Goal: Information Seeking & Learning: Find specific fact

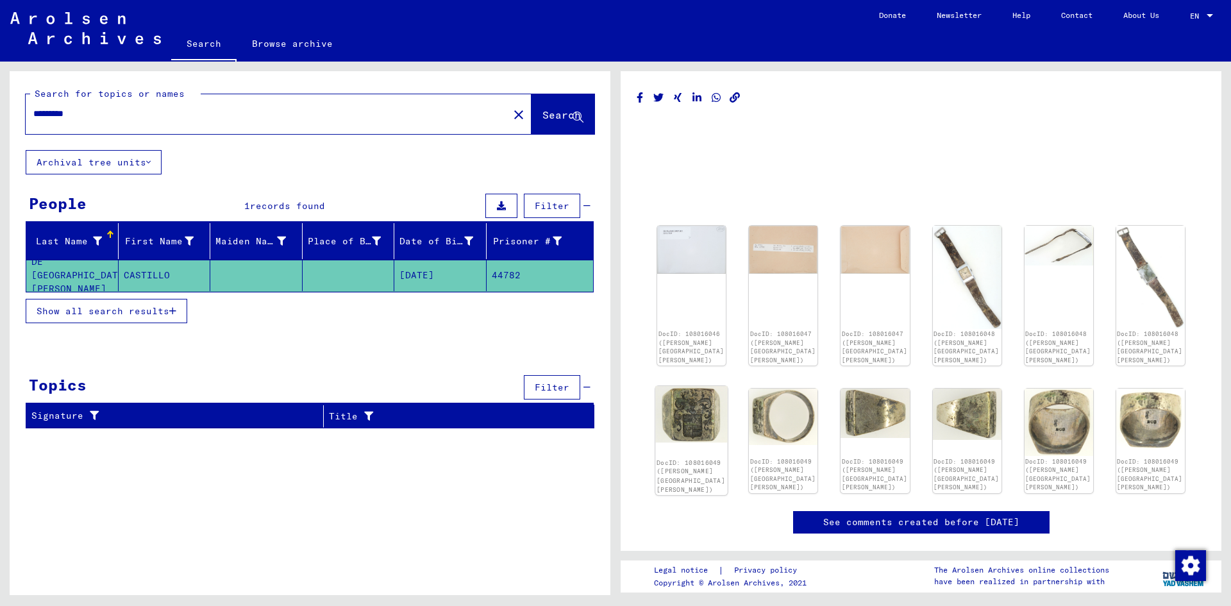
click at [679, 422] on img at bounding box center [691, 414] width 72 height 57
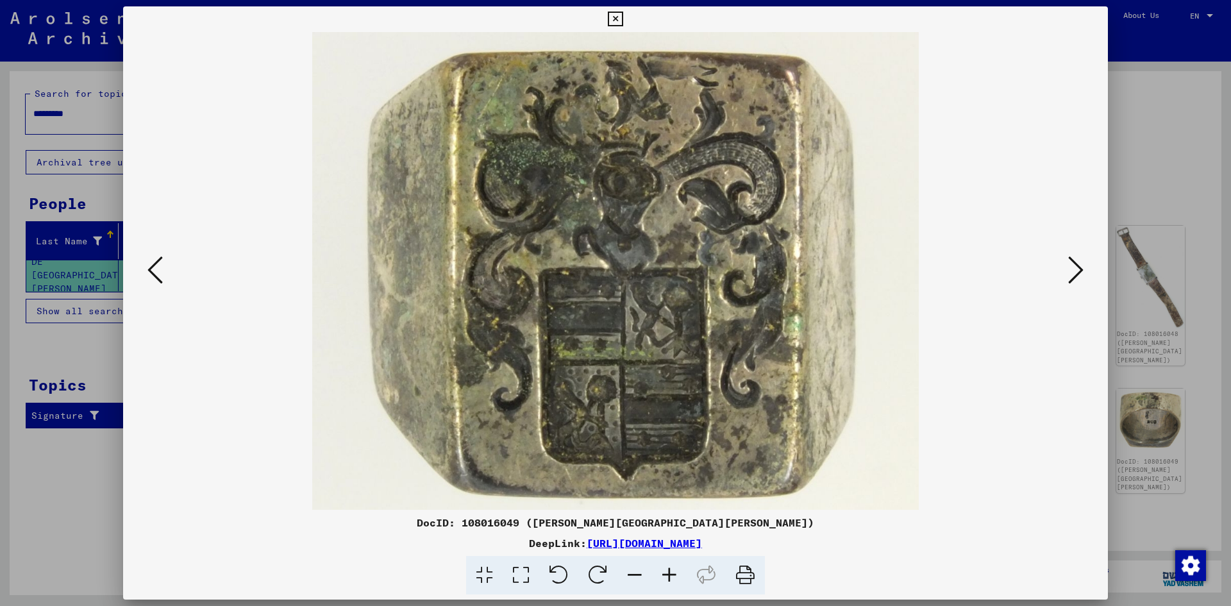
click at [606, 20] on button at bounding box center [615, 19] width 22 height 26
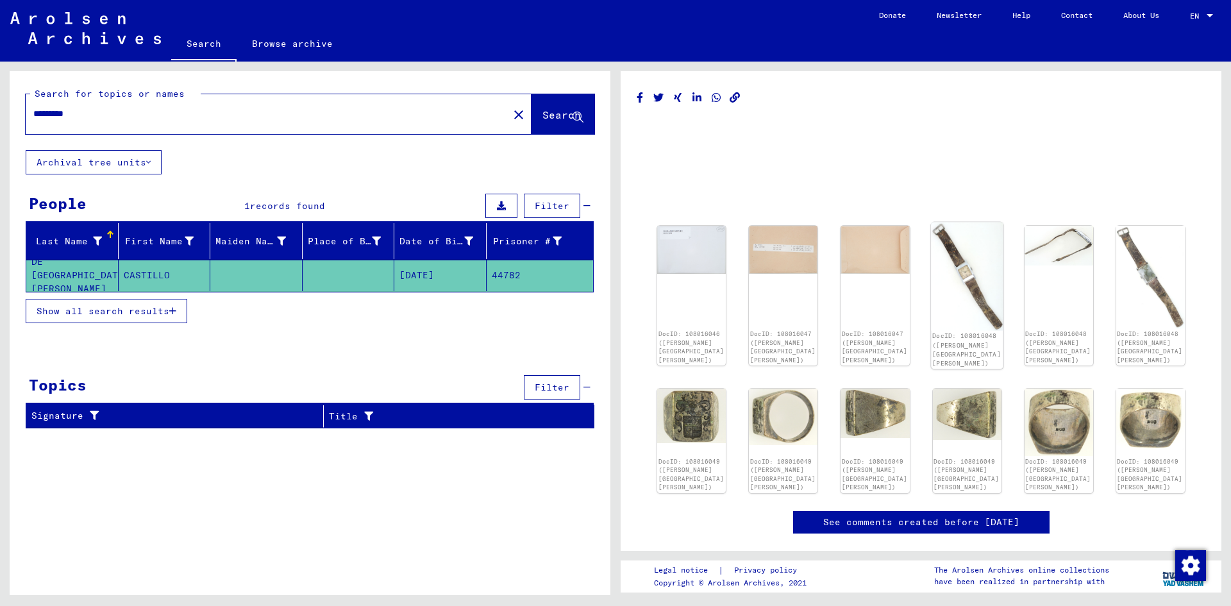
click at [972, 310] on img at bounding box center [967, 277] width 72 height 108
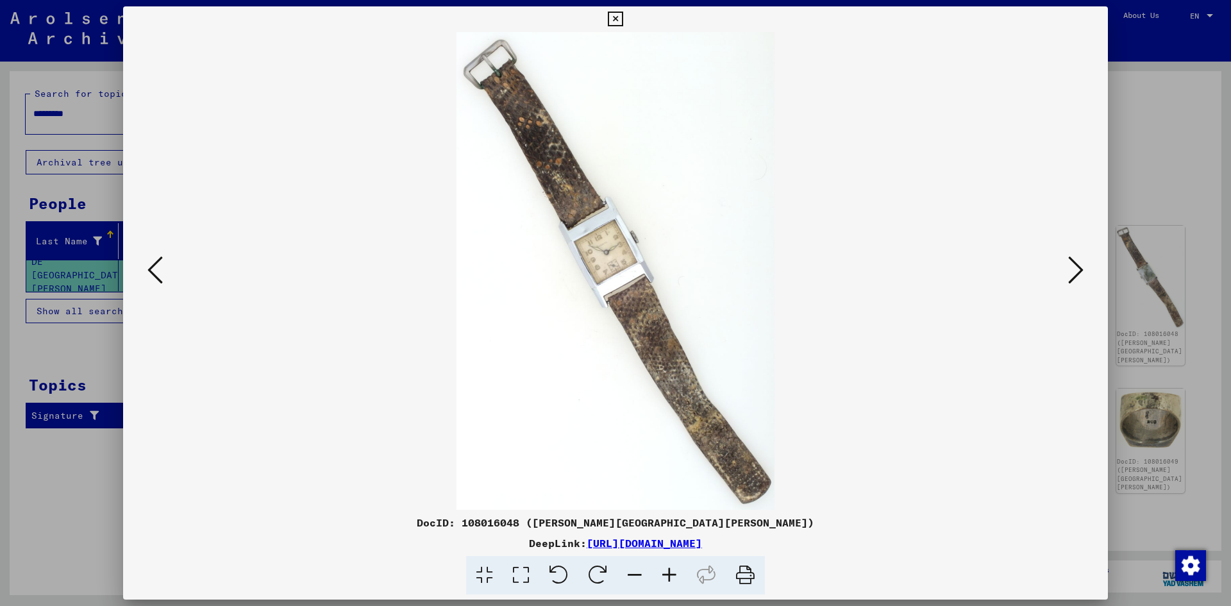
click at [618, 26] on icon at bounding box center [615, 19] width 15 height 15
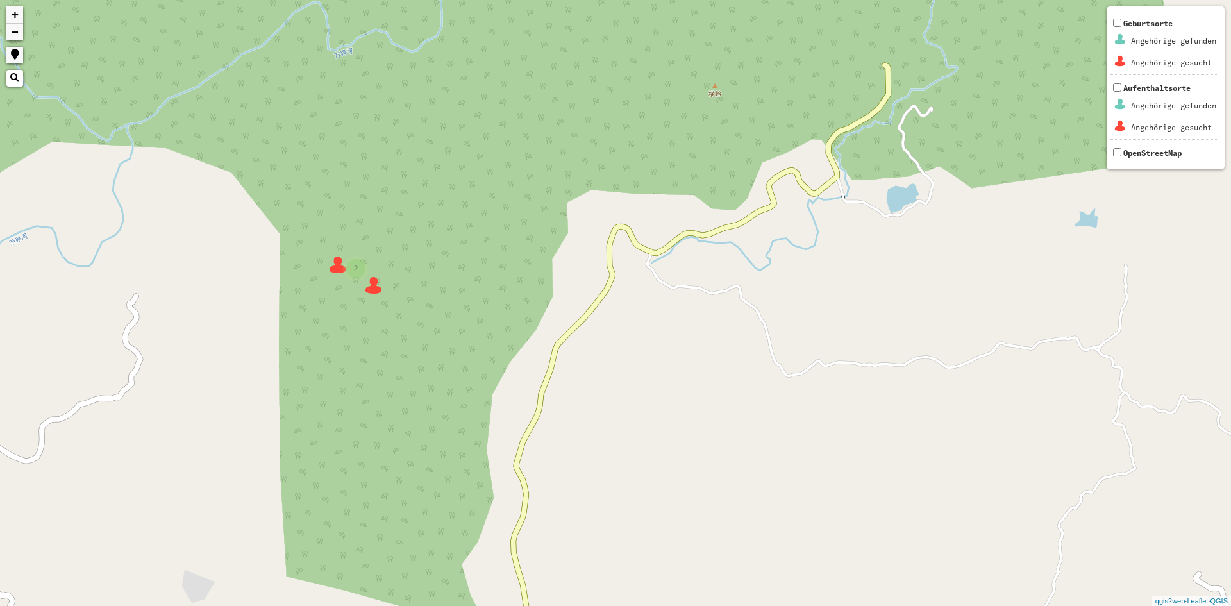
click at [368, 285] on img at bounding box center [373, 285] width 19 height 19
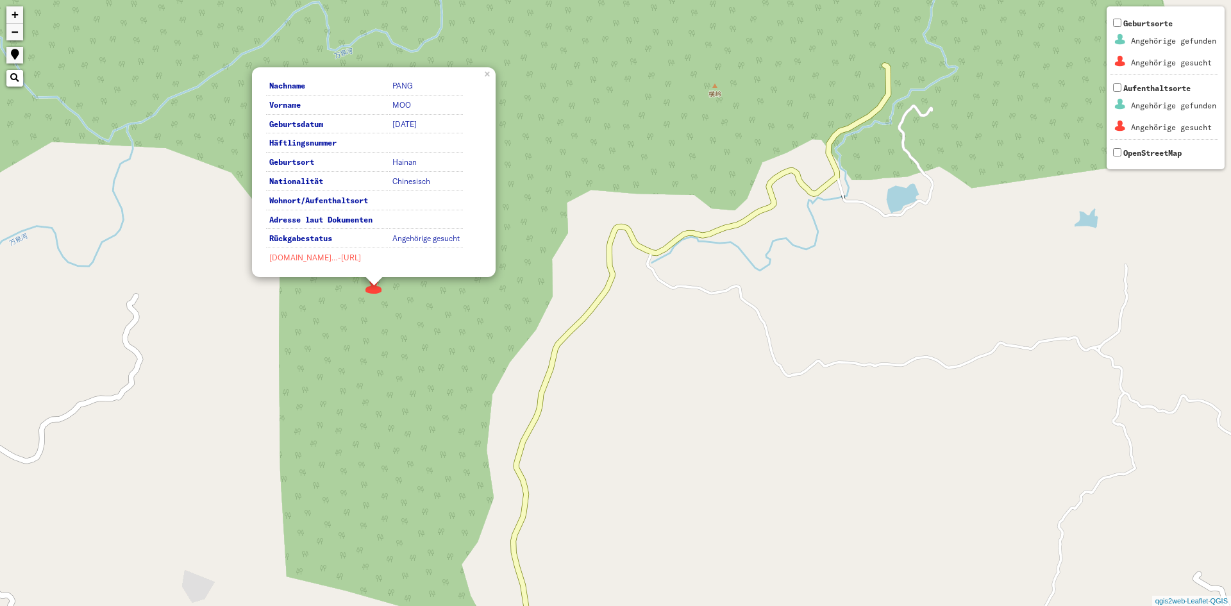
click at [328, 262] on link "[DOMAIN_NAME]…-[URL]" at bounding box center [315, 258] width 92 height 10
drag, startPoint x: 375, startPoint y: 414, endPoint x: 370, endPoint y: 381, distance: 33.7
click at [375, 414] on div "2 Nachname [PERSON_NAME] Vorname MOO Geburtsdatum [DATE] Häftlingsnummer Geburt…" at bounding box center [615, 303] width 1231 height 606
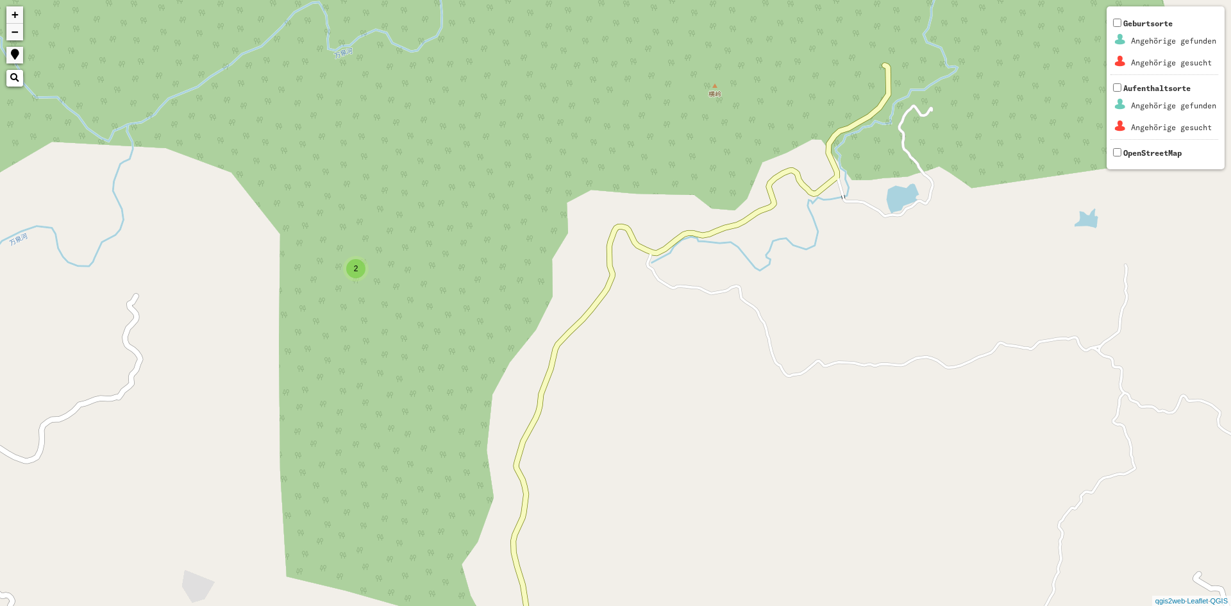
click at [351, 269] on div "2" at bounding box center [355, 268] width 19 height 19
click at [331, 263] on img at bounding box center [337, 264] width 19 height 19
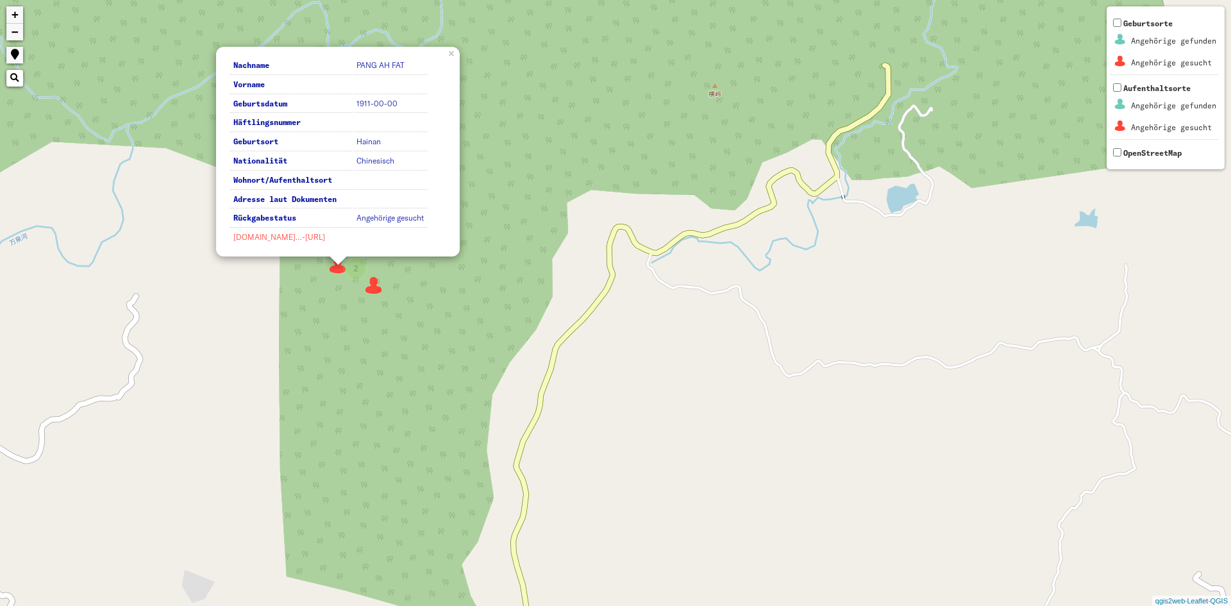
click at [293, 241] on link "[DOMAIN_NAME]…-[URL]" at bounding box center [279, 237] width 92 height 10
click at [582, 303] on div "2 Nachname PANG AH FAT Vorname Geburtsdatum 1911-00-00 Häftlingsnummer Geburtso…" at bounding box center [615, 303] width 1231 height 606
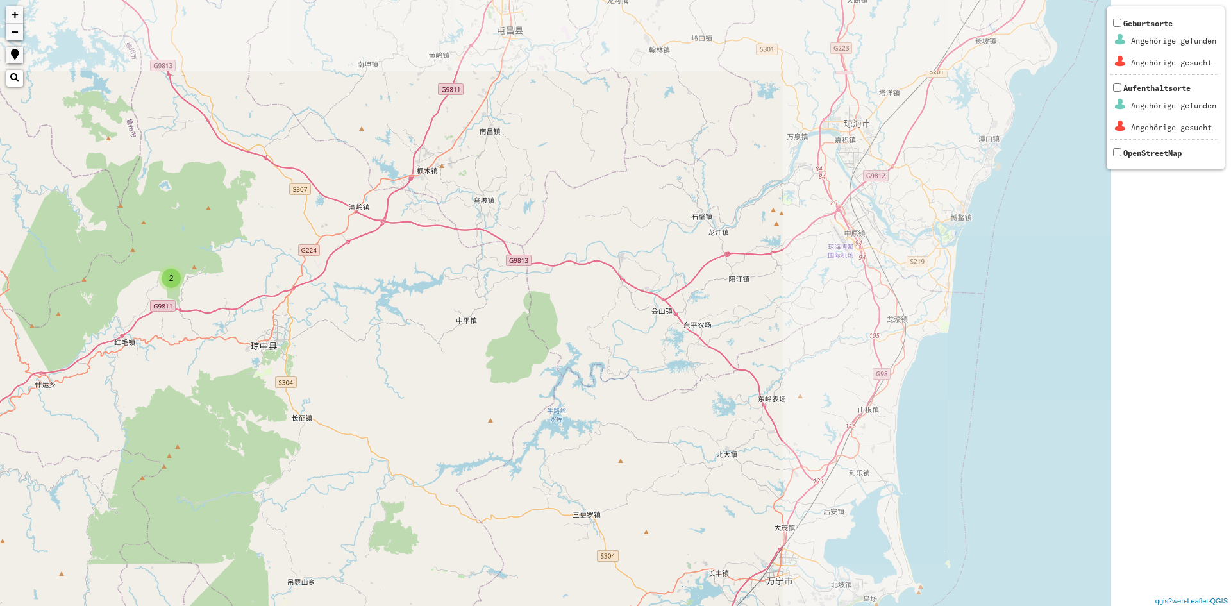
drag, startPoint x: 813, startPoint y: 235, endPoint x: 310, endPoint y: 255, distance: 502.6
click at [316, 257] on div "2 + − Nothing found. Geburtsorte Angehörige gefunden Angehörige gesucht Aufenth…" at bounding box center [615, 303] width 1231 height 606
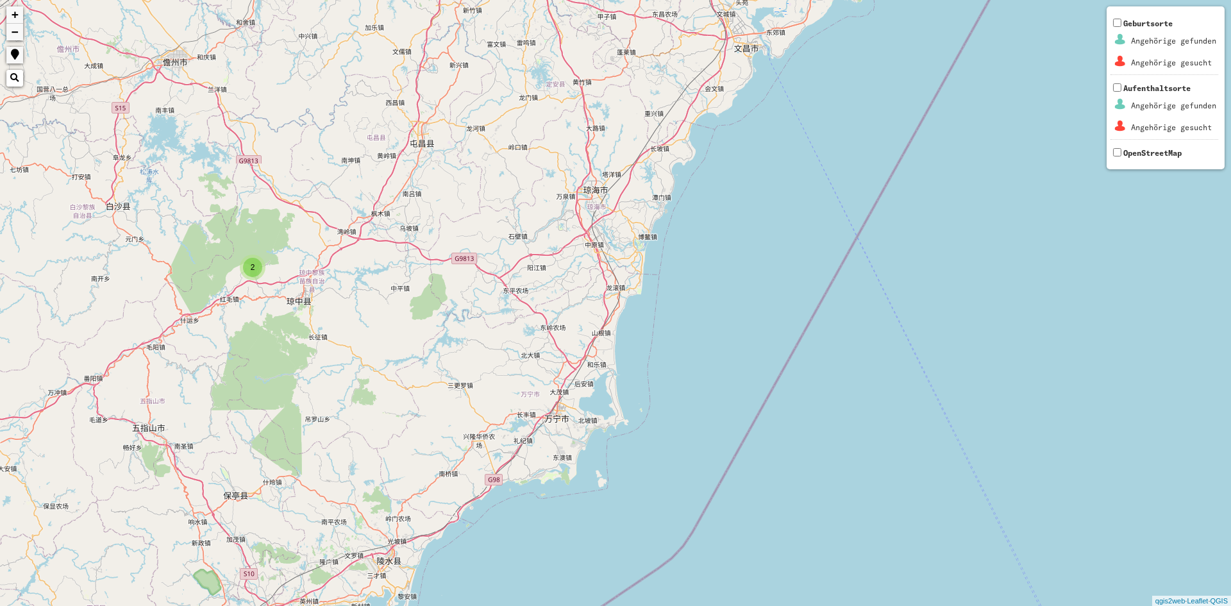
drag, startPoint x: 618, startPoint y: 174, endPoint x: 460, endPoint y: 394, distance: 271.1
click at [460, 394] on div "2 + − Nothing found. Geburtsorte Angehörige gefunden Angehörige gesucht Aufenth…" at bounding box center [615, 303] width 1231 height 606
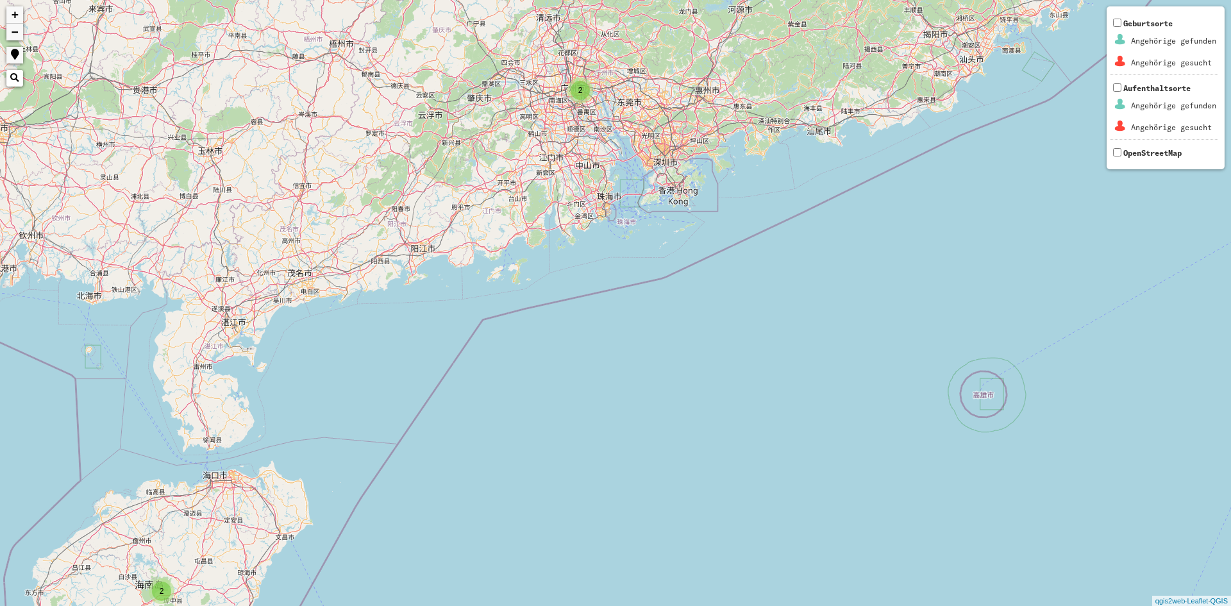
drag, startPoint x: 478, startPoint y: 177, endPoint x: 178, endPoint y: 462, distance: 413.8
click at [178, 462] on div "2 2 + − Nothing found. Geburtsorte Angehörige gefunden Angehörige gesucht Aufen…" at bounding box center [615, 303] width 1231 height 606
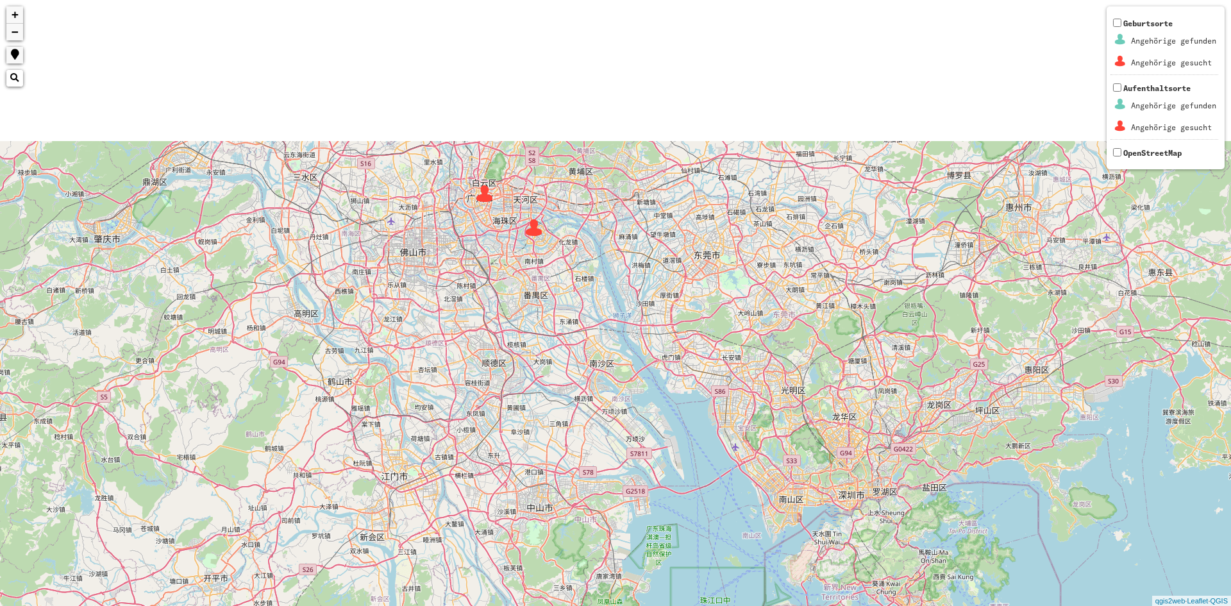
drag, startPoint x: 427, startPoint y: 44, endPoint x: 521, endPoint y: 315, distance: 287.2
click at [521, 315] on div "+ − Nothing found. Geburtsorte Angehörige gefunden Angehörige gesucht Aufenthal…" at bounding box center [615, 303] width 1231 height 606
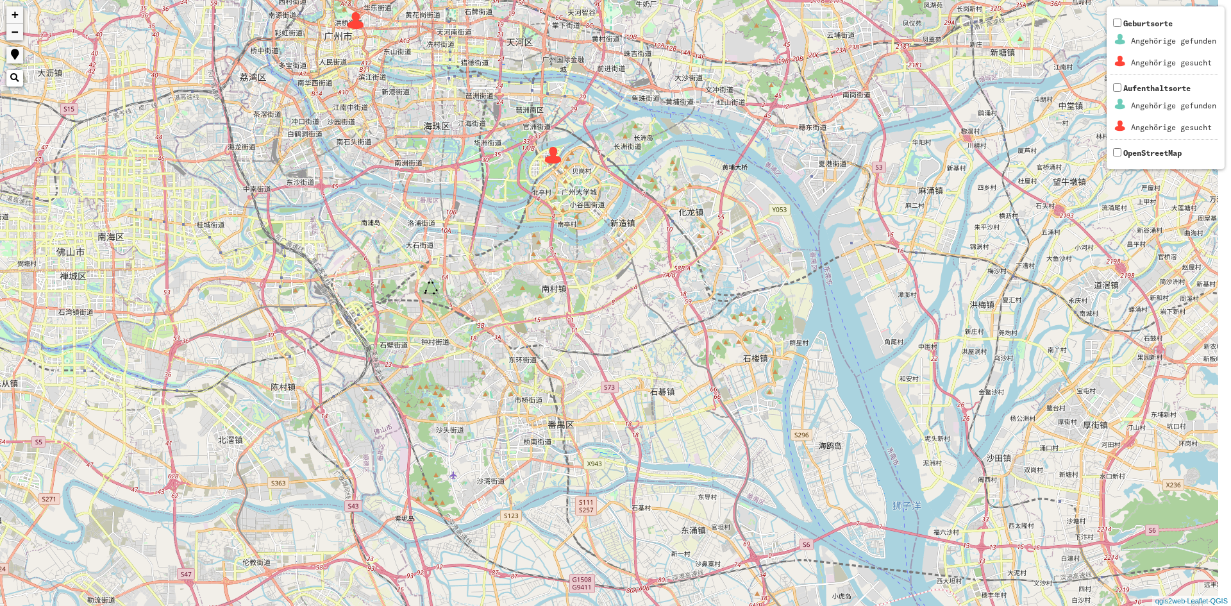
drag, startPoint x: 547, startPoint y: 106, endPoint x: 507, endPoint y: 347, distance: 243.8
click at [507, 347] on div "+ − Nothing found. Geburtsorte Angehörige gefunden Angehörige gesucht Aufenthal…" at bounding box center [615, 303] width 1231 height 606
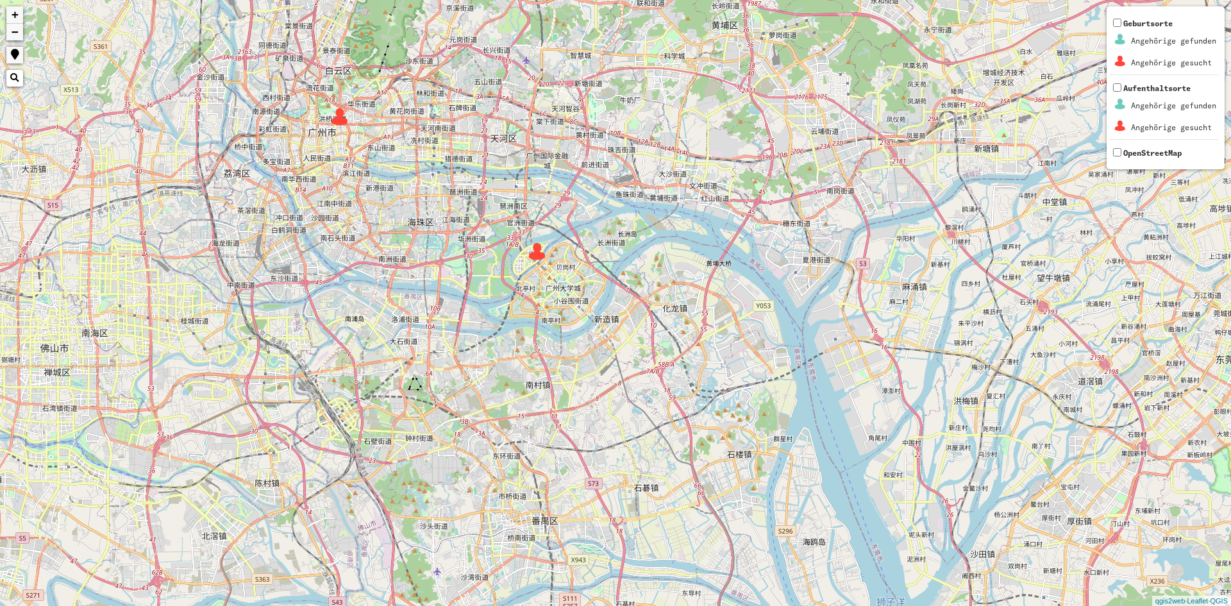
click at [534, 244] on img at bounding box center [537, 251] width 19 height 19
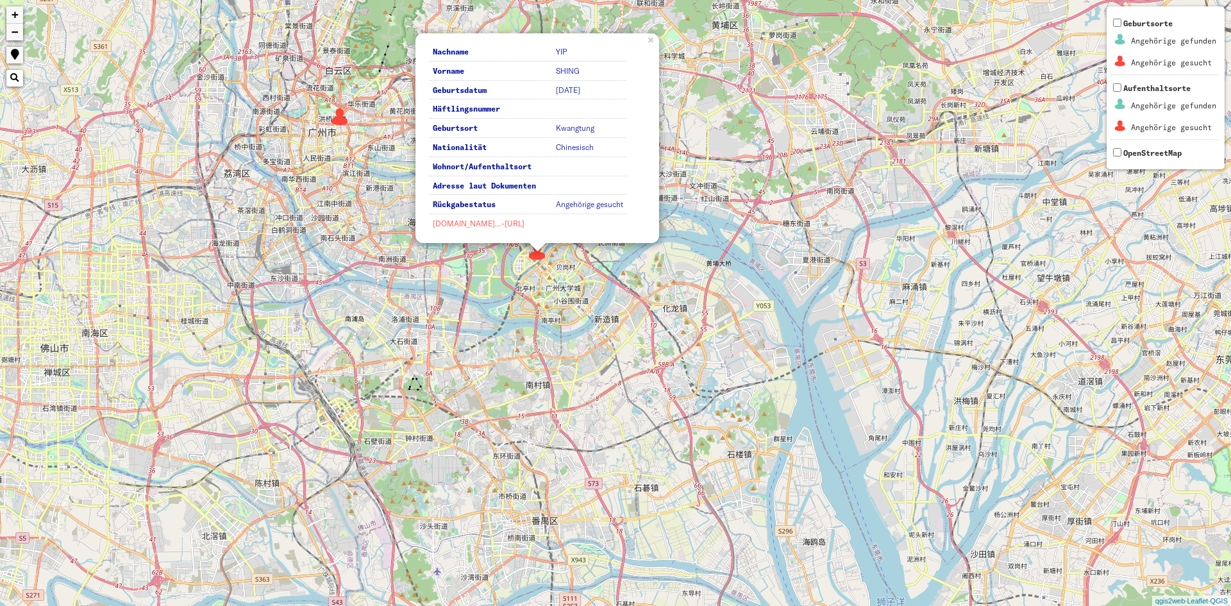
click at [477, 221] on link "[DOMAIN_NAME]…-[URL]" at bounding box center [479, 224] width 92 height 10
click at [661, 369] on div "Nachname YIP Vorname [PERSON_NAME] Geburtsdatum [DATE] Häftlingsnummer Geburtso…" at bounding box center [615, 303] width 1231 height 606
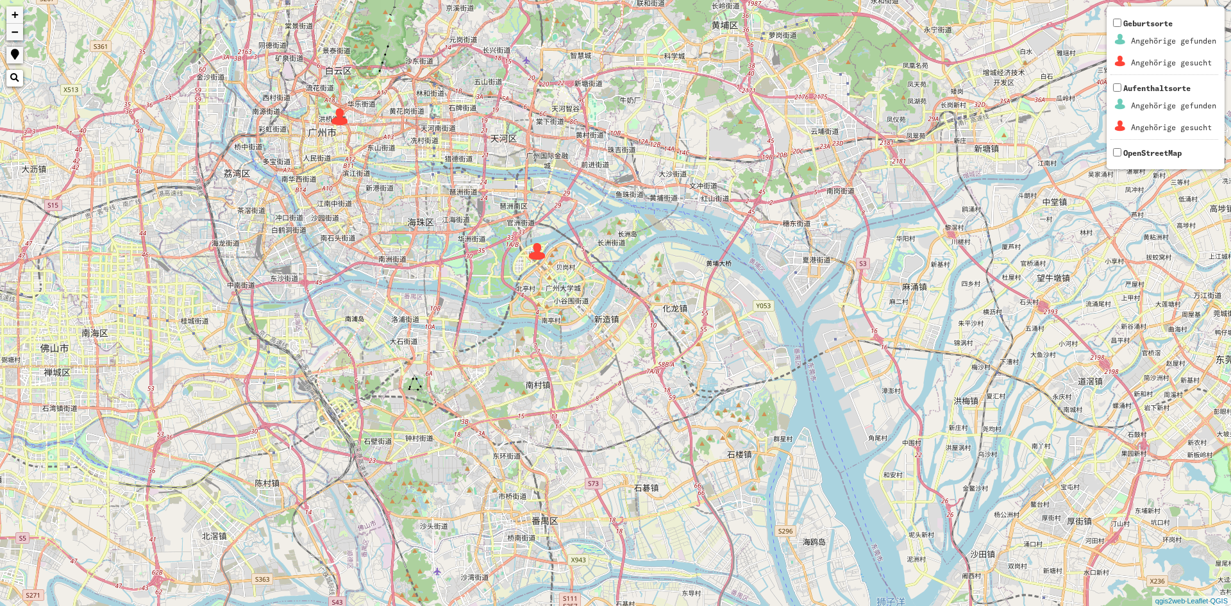
click at [335, 117] on img at bounding box center [339, 116] width 19 height 19
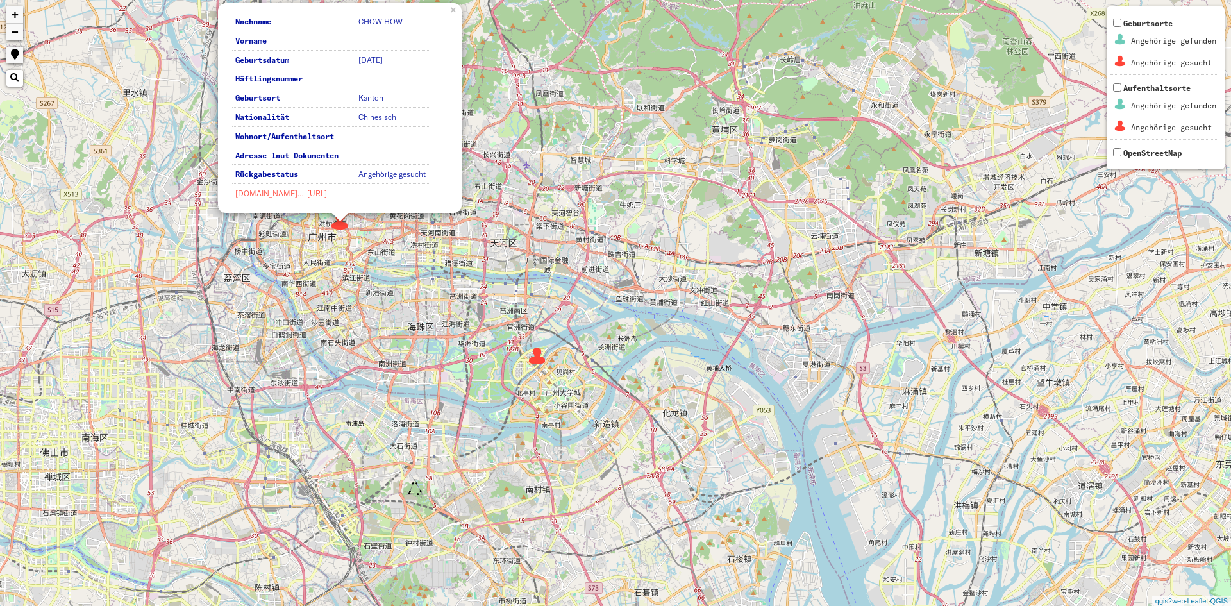
click at [311, 196] on link "[DOMAIN_NAME]…-[URL]" at bounding box center [281, 194] width 92 height 10
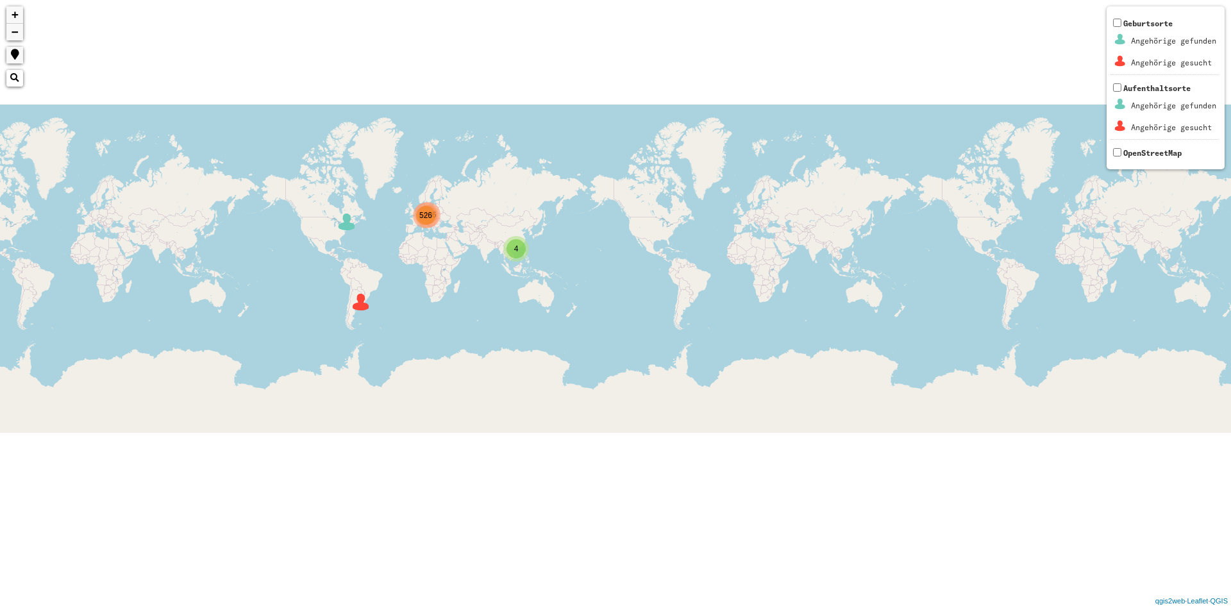
click at [340, 222] on img at bounding box center [346, 221] width 19 height 19
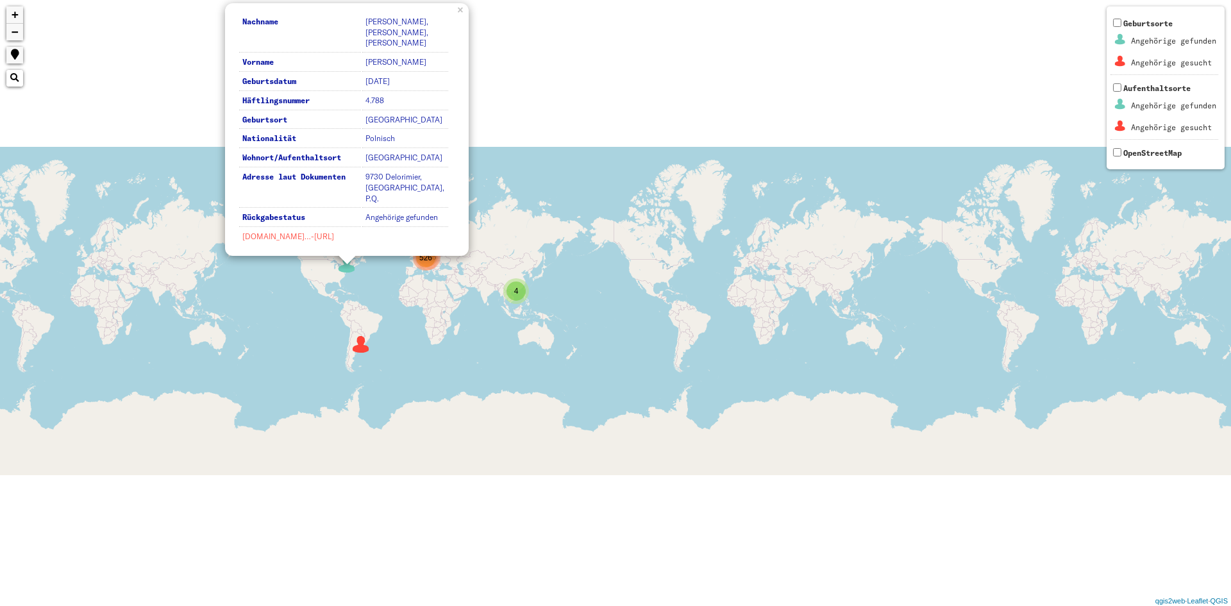
click at [316, 235] on link "[DOMAIN_NAME]…-[URL]" at bounding box center [288, 237] width 92 height 10
drag, startPoint x: 576, startPoint y: 295, endPoint x: 564, endPoint y: 305, distance: 15.4
click at [567, 304] on div "526 4 1496 Nachname [PERSON_NAME], [PERSON_NAME], [PERSON_NAME] Vorname [PERSON…" at bounding box center [615, 303] width 1231 height 606
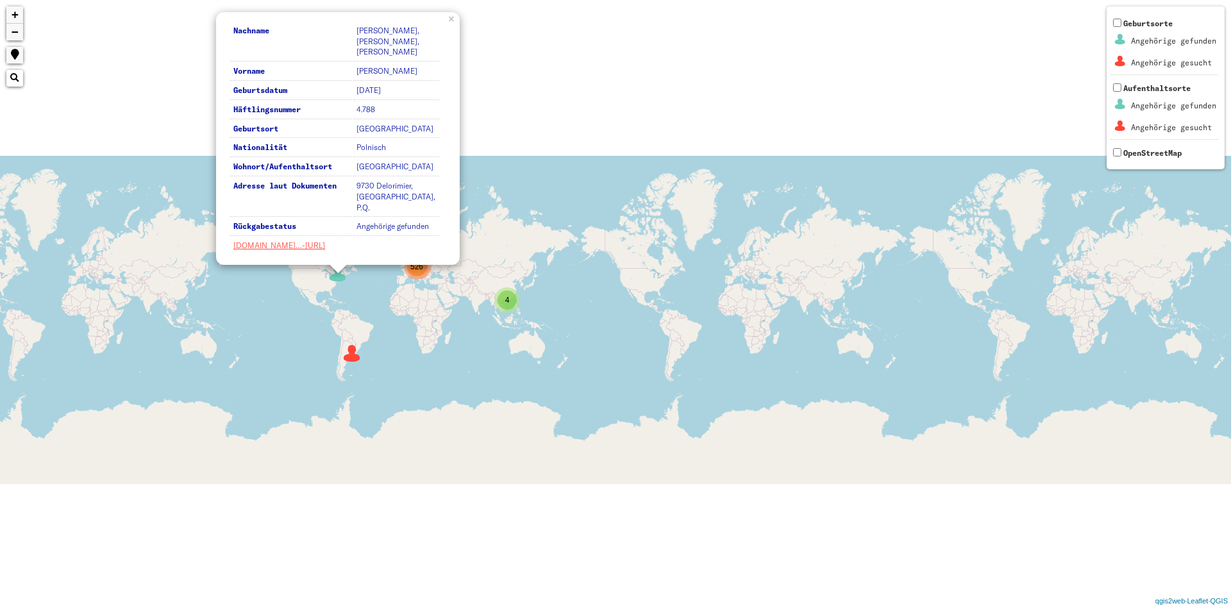
click at [350, 359] on img at bounding box center [352, 353] width 19 height 19
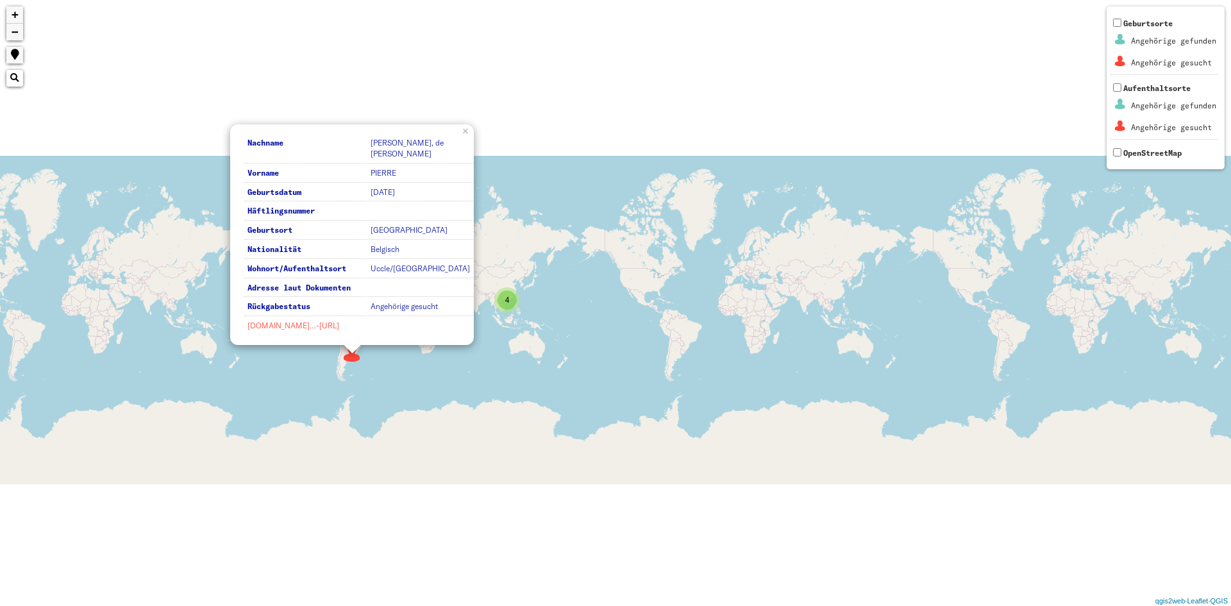
click at [339, 326] on link "[DOMAIN_NAME]…-[URL]" at bounding box center [294, 326] width 92 height 10
click at [515, 360] on div "526 4 1496 Nachname [PERSON_NAME], de [PERSON_NAME] Vorname [PERSON_NAME] Gebur…" at bounding box center [615, 303] width 1231 height 606
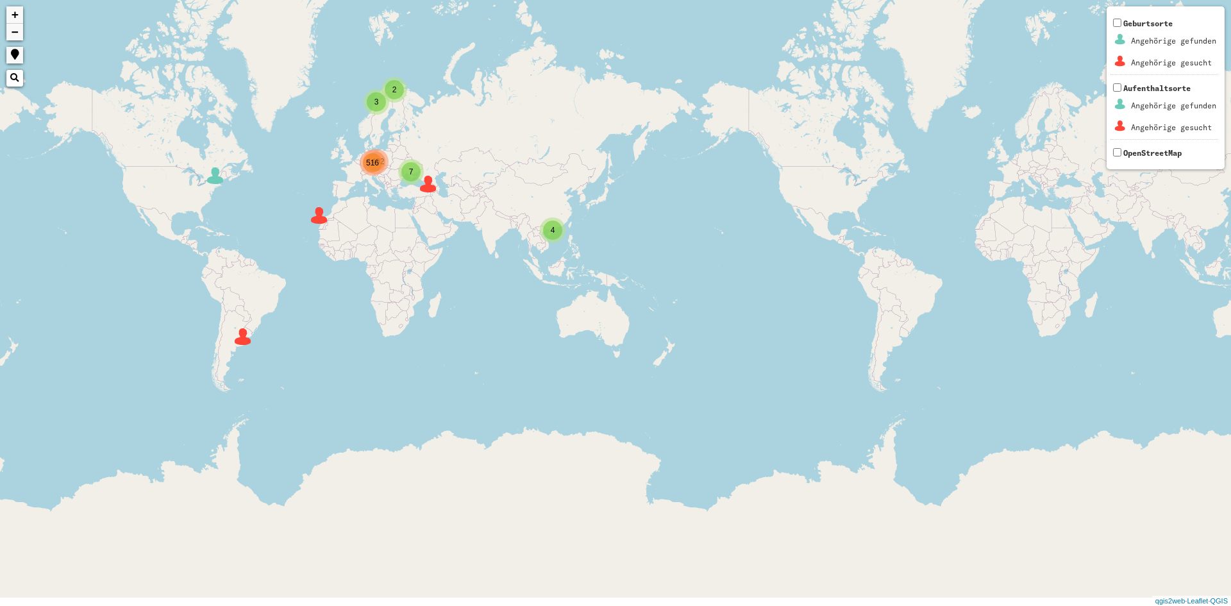
click at [372, 97] on div "3" at bounding box center [376, 101] width 19 height 19
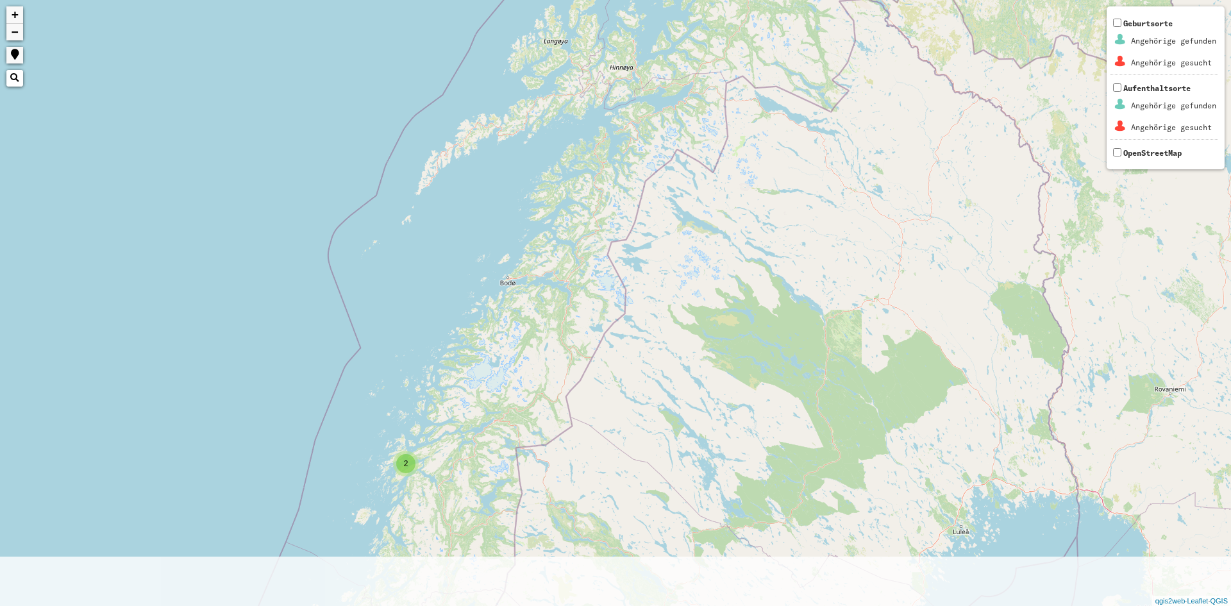
drag, startPoint x: 623, startPoint y: 450, endPoint x: 624, endPoint y: 158, distance: 291.2
click at [624, 158] on div "3 2 2 + − Nothing found. Geburtsorte Angehörige gefunden Angehörige gesucht Auf…" at bounding box center [615, 303] width 1231 height 606
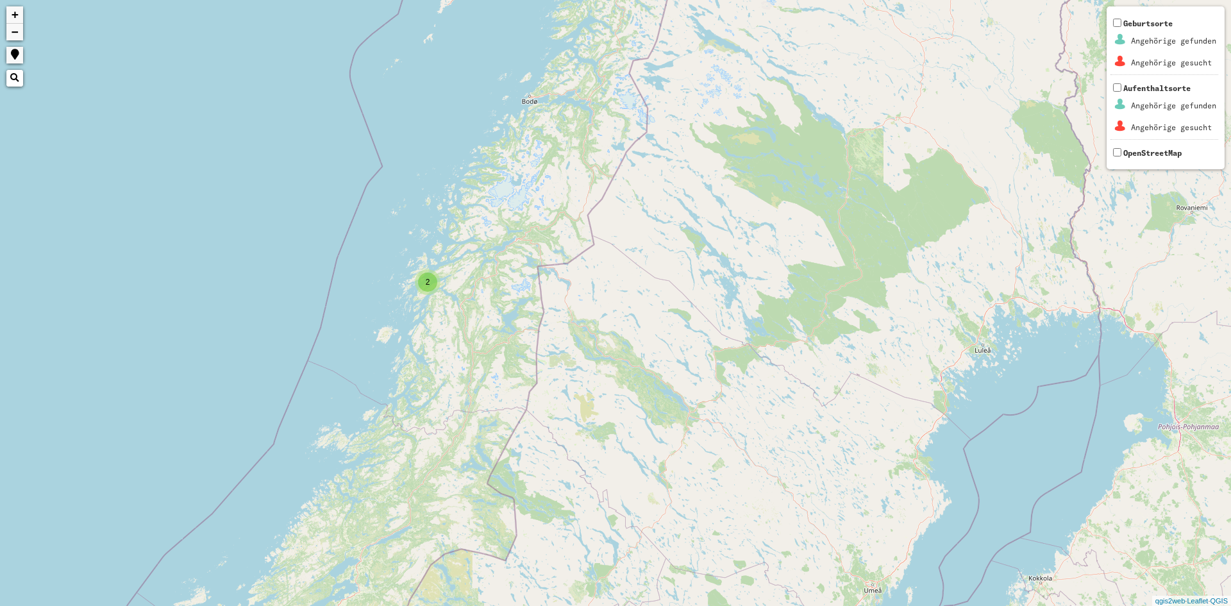
click at [428, 287] on div "2" at bounding box center [427, 282] width 19 height 19
click at [450, 298] on img at bounding box center [445, 298] width 19 height 19
click at [449, 302] on img at bounding box center [445, 298] width 19 height 19
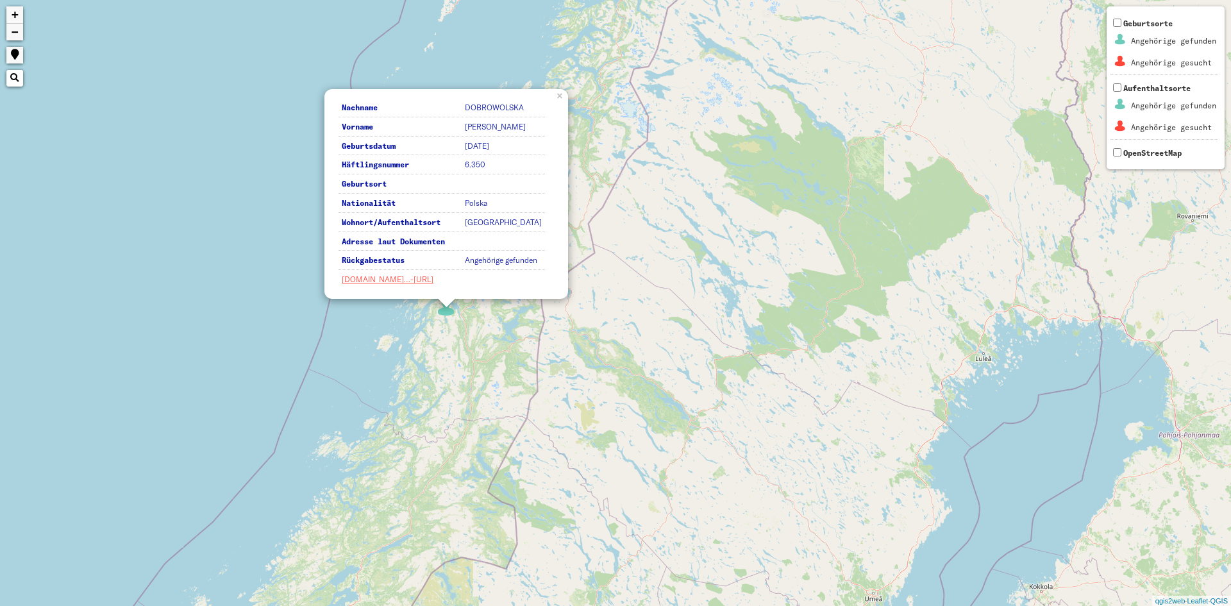
drag, startPoint x: 895, startPoint y: 326, endPoint x: 867, endPoint y: 303, distance: 36.9
click at [897, 325] on div "3 2 2 2 3 2 7 2 4 Nachname DOBROWOLSKA Vorname [PERSON_NAME] Geburtsdatum [DATE…" at bounding box center [615, 303] width 1231 height 606
click at [435, 282] on link "[DOMAIN_NAME]…-[URL]" at bounding box center [389, 280] width 92 height 10
click at [1036, 329] on div "3 2 2 3 2 7 2 4 Nachname DOBROWOLSKA Vorname [PERSON_NAME] Geburtsdatum [DATE] …" at bounding box center [615, 303] width 1231 height 606
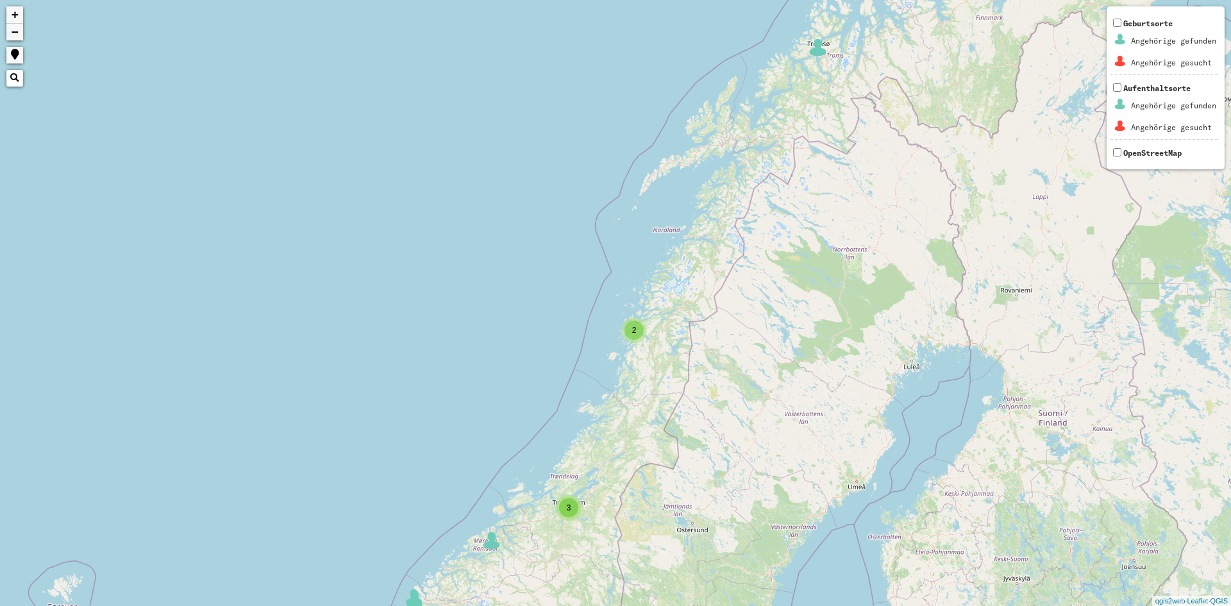
click at [498, 551] on div "3 2 5 2 6 9 19 2 2 5 2 10 2 5 3 2 2 2 6 4 6 2 4 2 3 6 56 56 5 10 6 5 40 47 + − …" at bounding box center [615, 303] width 1231 height 606
click at [492, 554] on div "3 2 5 2 6 9 19 2 2 5 2 10 2 5 3 2 2 2 6 4 6 2 4 2 3 6 56 56 5 10 6 5 40 47 + − …" at bounding box center [615, 303] width 1231 height 606
click at [491, 543] on img at bounding box center [491, 540] width 19 height 19
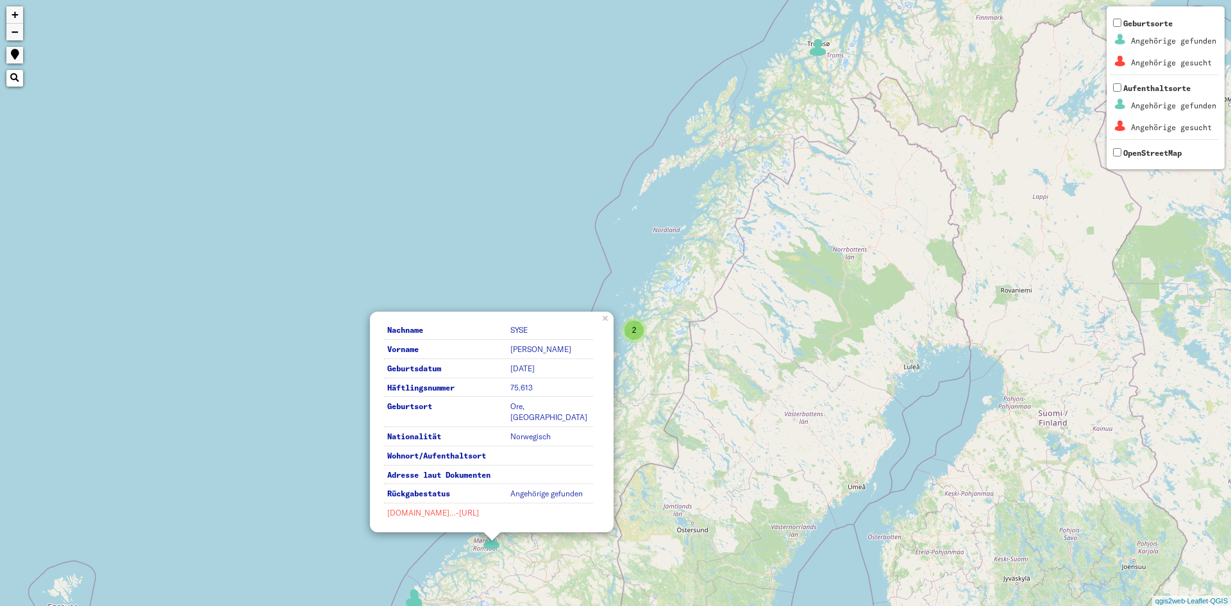
click at [473, 511] on link "[DOMAIN_NAME]…-[URL]" at bounding box center [433, 513] width 92 height 10
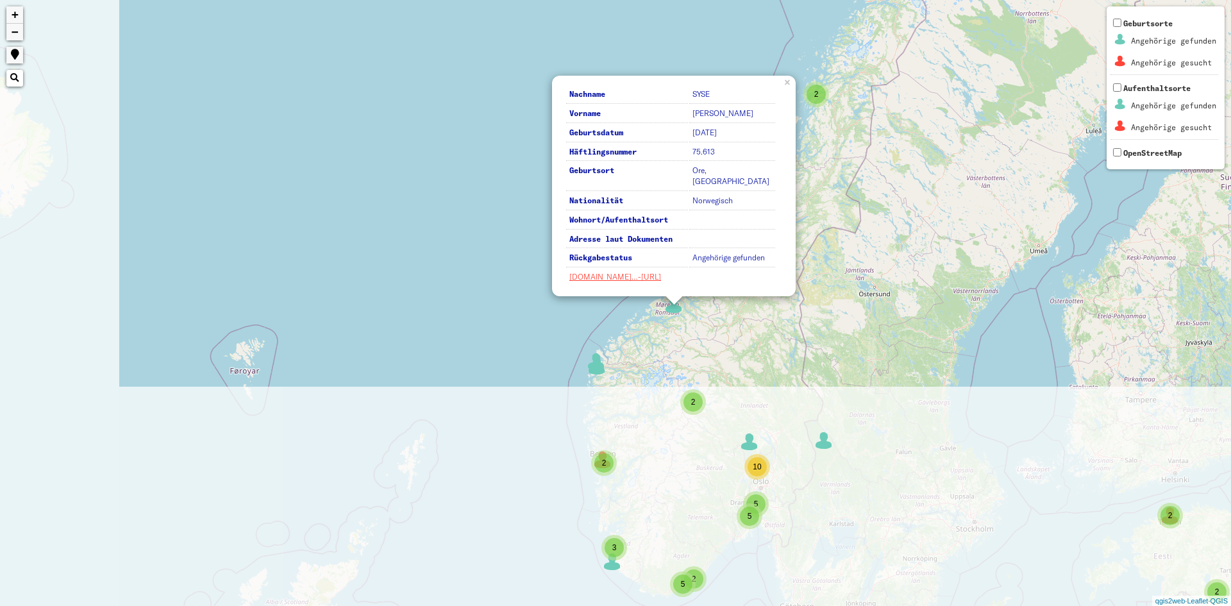
drag, startPoint x: 792, startPoint y: 436, endPoint x: 977, endPoint y: 195, distance: 303.8
click at [977, 195] on div "3 2 5 2 6 9 19 2 2 5 2 10 2 5 3 2 2 2 6 4 6 2 4 2 3 6 56 56 5 10 6 5 40 47 Nach…" at bounding box center [615, 303] width 1231 height 606
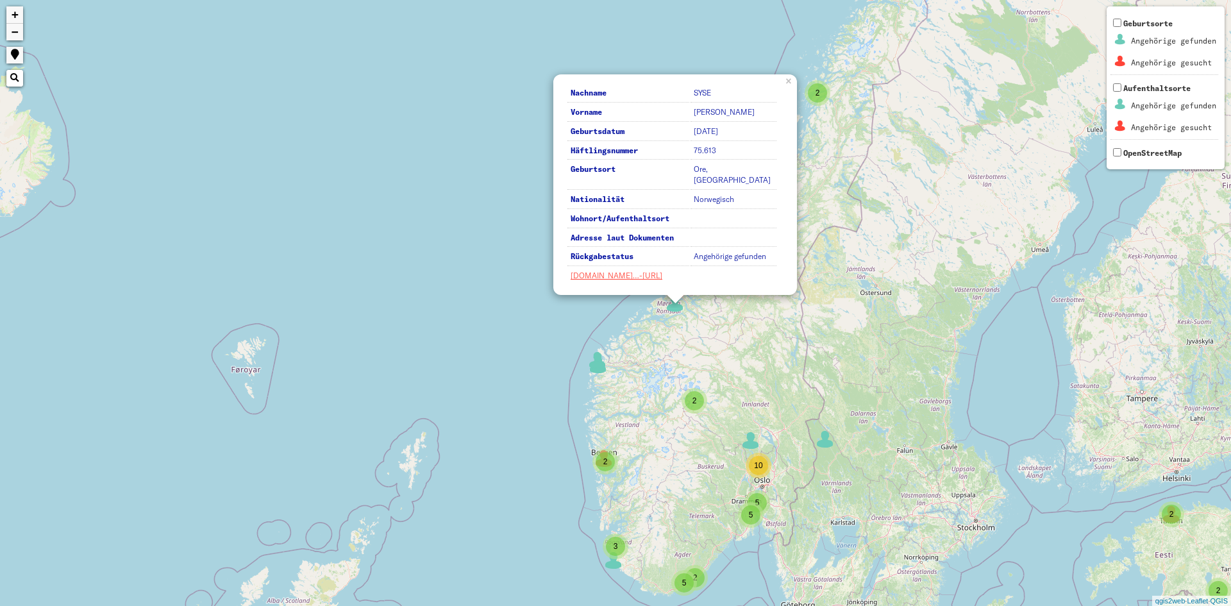
click at [597, 364] on img at bounding box center [597, 360] width 19 height 19
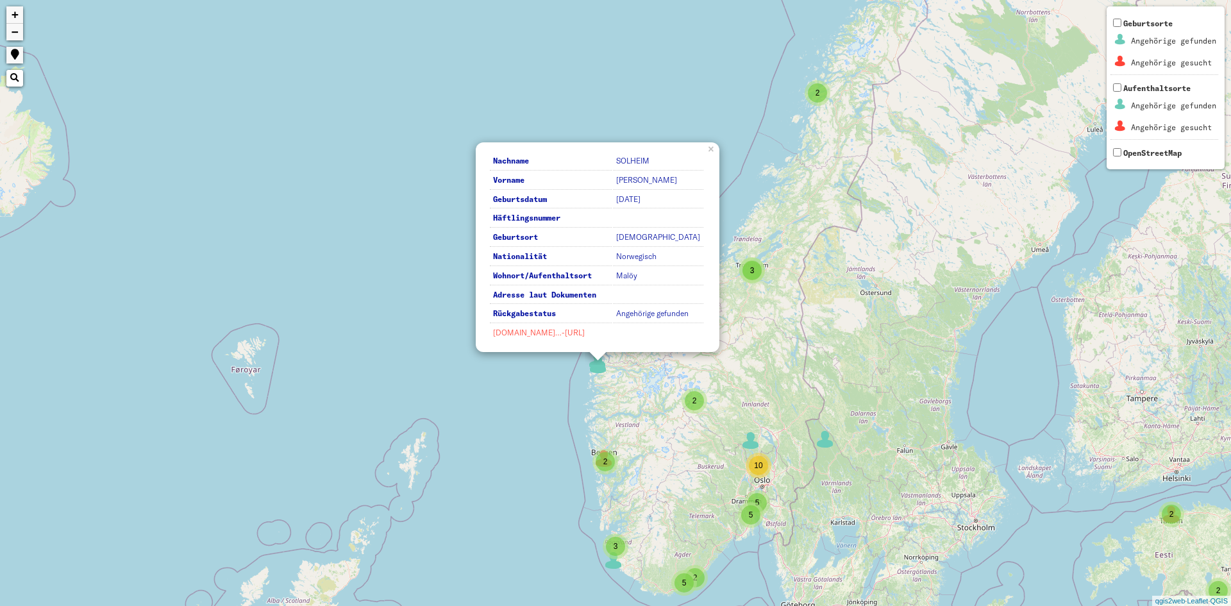
click at [577, 332] on link "[DOMAIN_NAME]…-[URL]" at bounding box center [539, 333] width 92 height 10
click at [618, 554] on div "3" at bounding box center [615, 546] width 19 height 19
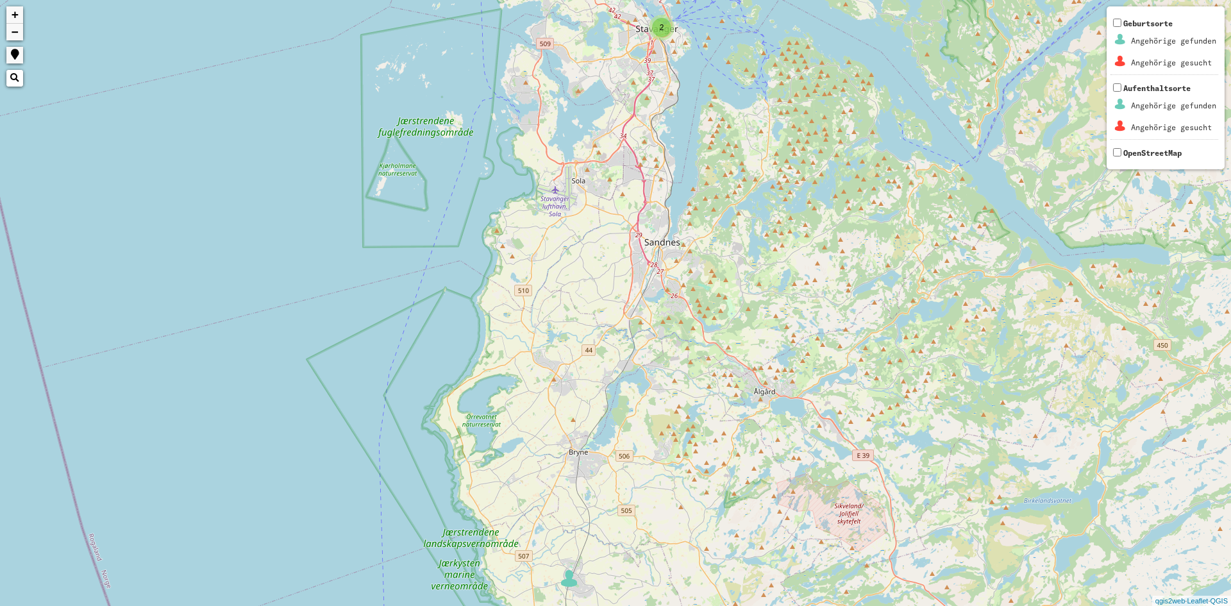
click at [572, 586] on img at bounding box center [569, 578] width 19 height 19
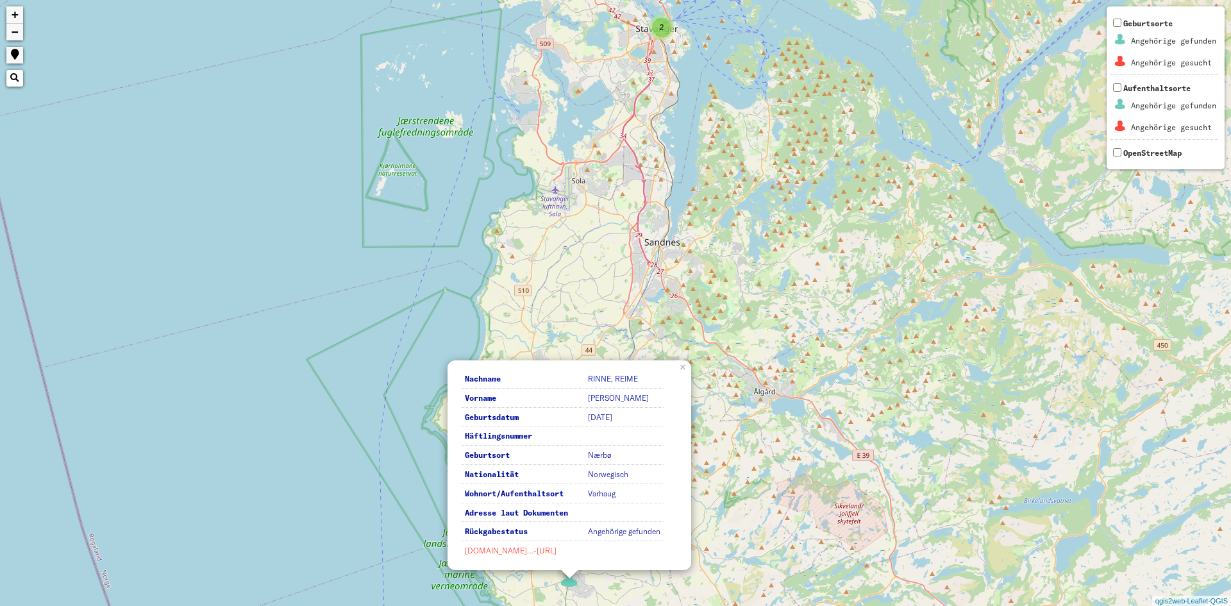
click at [539, 549] on link "[DOMAIN_NAME]…-[URL]" at bounding box center [511, 551] width 92 height 10
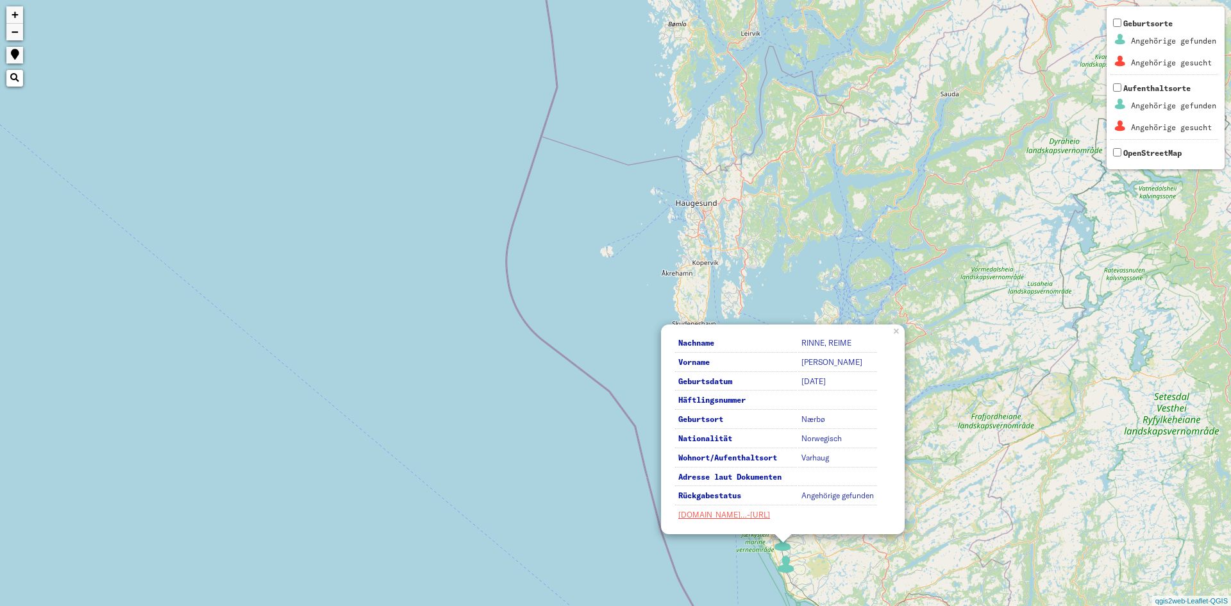
click at [1194, 514] on div "3 2 5 2 2 2 2 Nachname [PERSON_NAME], REIME Vorname [PERSON_NAME] Geburtsdatum …" at bounding box center [615, 303] width 1231 height 606
drag, startPoint x: 1011, startPoint y: 431, endPoint x: 811, endPoint y: 305, distance: 236.3
drag, startPoint x: 811, startPoint y: 305, endPoint x: 1140, endPoint y: 409, distance: 345.7
click at [1140, 409] on div "3 2 5 2 2 2 2 Nachname [PERSON_NAME], REIME Vorname [PERSON_NAME] Geburtsdatum …" at bounding box center [615, 303] width 1231 height 606
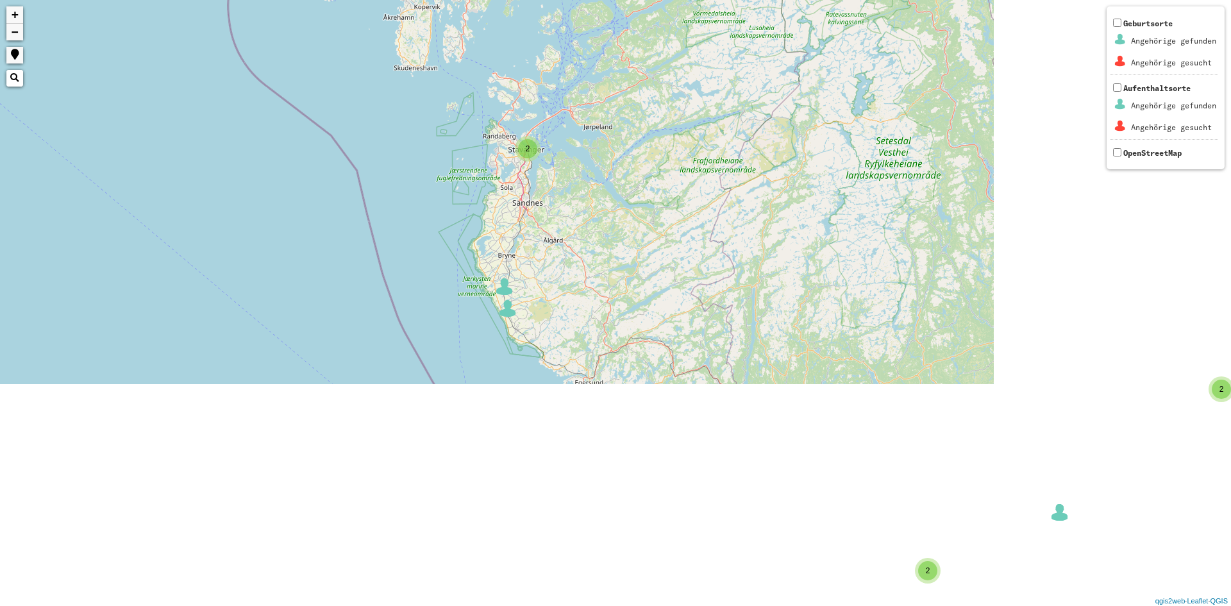
drag, startPoint x: 1114, startPoint y: 469, endPoint x: 627, endPoint y: 57, distance: 637.6
click at [634, 62] on div "3 2 5 2 2 2 2 + − Nothing found. Geburtsorte Angehörige gefunden Angehörige ges…" at bounding box center [615, 303] width 1231 height 606
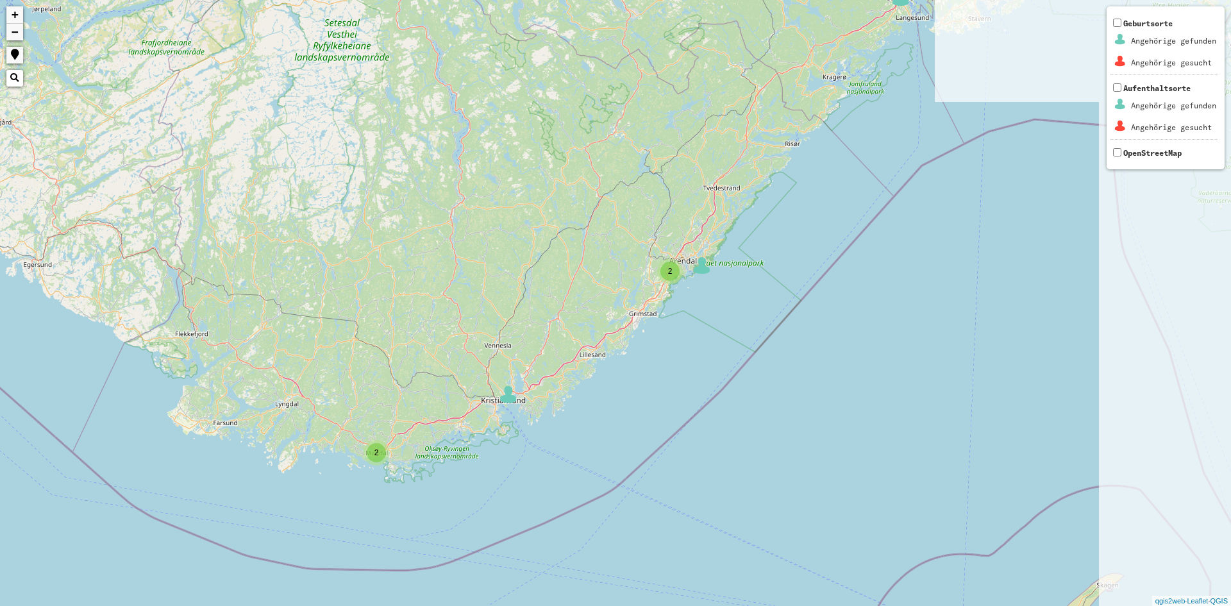
drag, startPoint x: 992, startPoint y: 96, endPoint x: 509, endPoint y: 218, distance: 497.6
click at [636, 250] on div "3 5 2 2 2 + − Nothing found. Geburtsorte Angehörige gefunden Angehörige gesucht…" at bounding box center [615, 303] width 1231 height 606
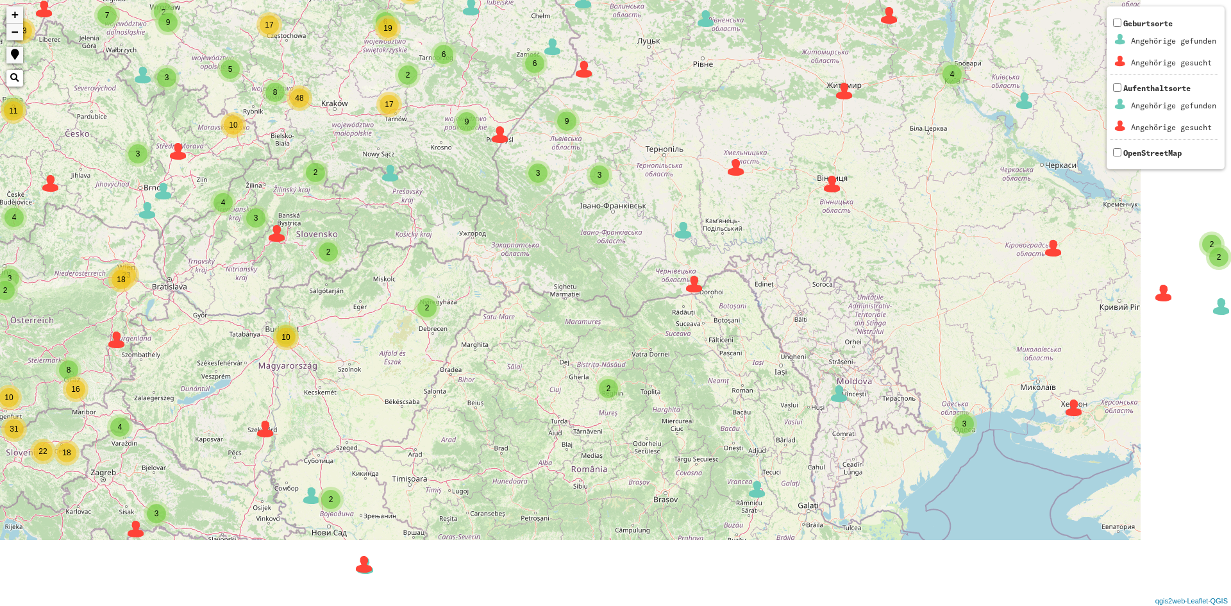
drag, startPoint x: 909, startPoint y: 468, endPoint x: 457, endPoint y: 100, distance: 583.2
click at [542, 154] on div "2 2 2 2 6 2 2 2 2 6 3 6 3 10 54 2 3 3 4 2 35 7 5 7 9 5 2 2 18 2 3 3 2 2 3 5 7 1…" at bounding box center [615, 303] width 1231 height 606
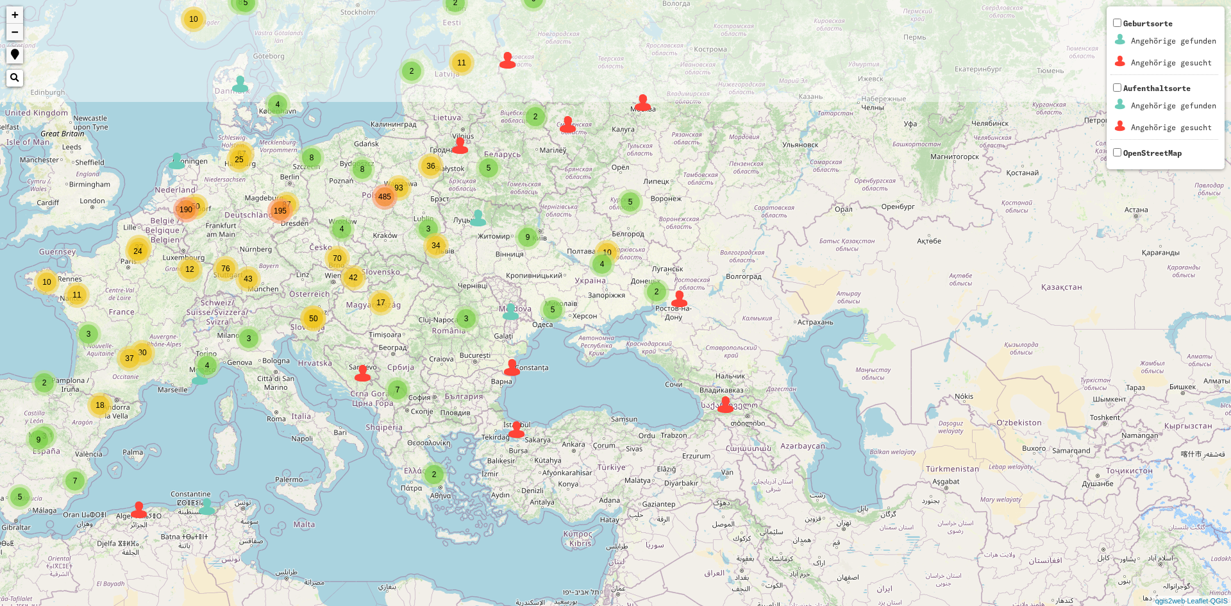
drag, startPoint x: 448, startPoint y: 123, endPoint x: 505, endPoint y: 273, distance: 160.6
click at [505, 273] on div "4 3 3 2 3 8 3 8 93 4 87 25 43 42 50 50 12 11 24 37 2 2 2 2 4 5 12 10 5 5 2 2 2 …" at bounding box center [615, 303] width 1231 height 606
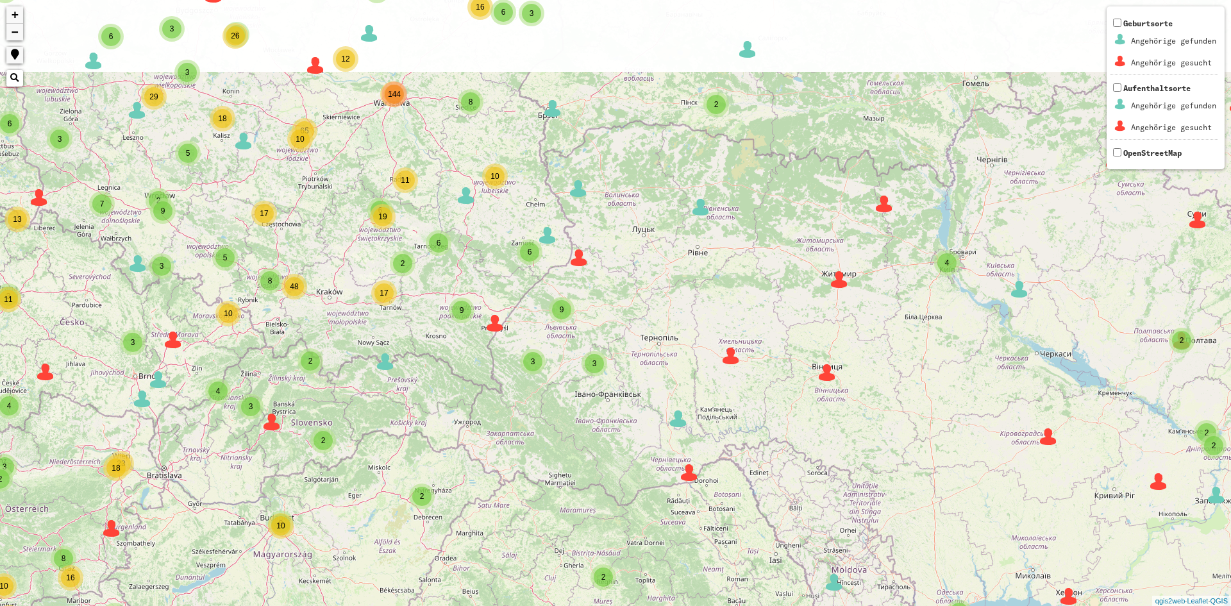
drag, startPoint x: 552, startPoint y: 319, endPoint x: 588, endPoint y: 389, distance: 78.3
click at [588, 389] on div "2 2 2 6 2 2 2 2 6 3 6 3 10 54 2 3 3 4 2 35 7 5 7 9 5 2 2 18 2 3 3 2 2 3 5 7 10 …" at bounding box center [615, 303] width 1231 height 606
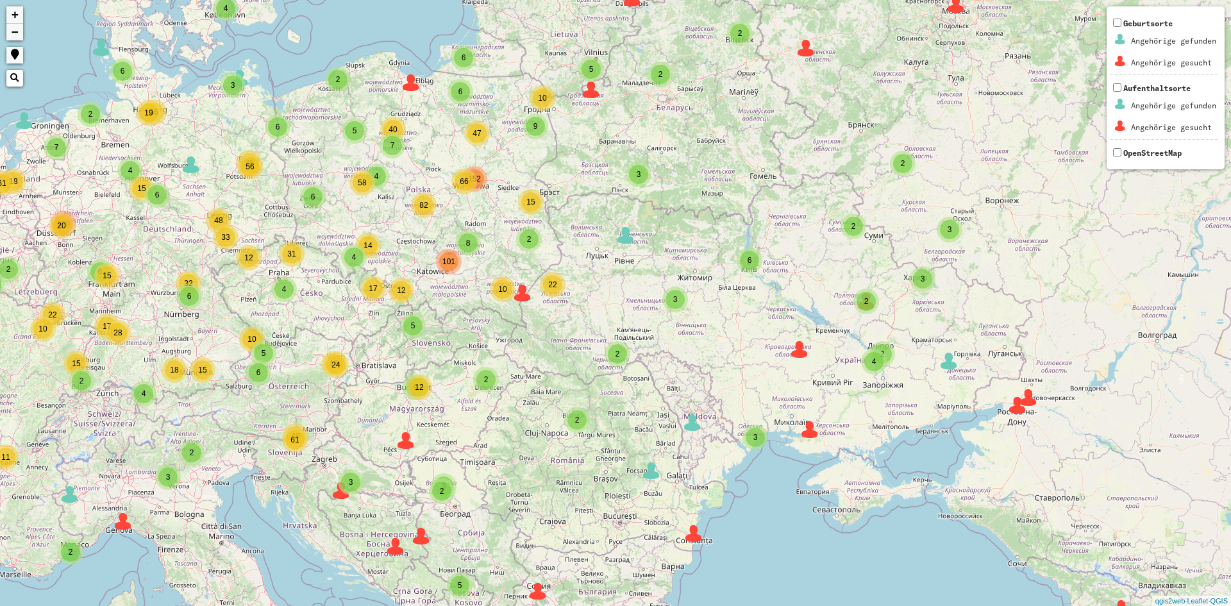
click at [476, 182] on div "66" at bounding box center [465, 182] width 26 height 26
click at [480, 172] on div "152" at bounding box center [474, 178] width 19 height 19
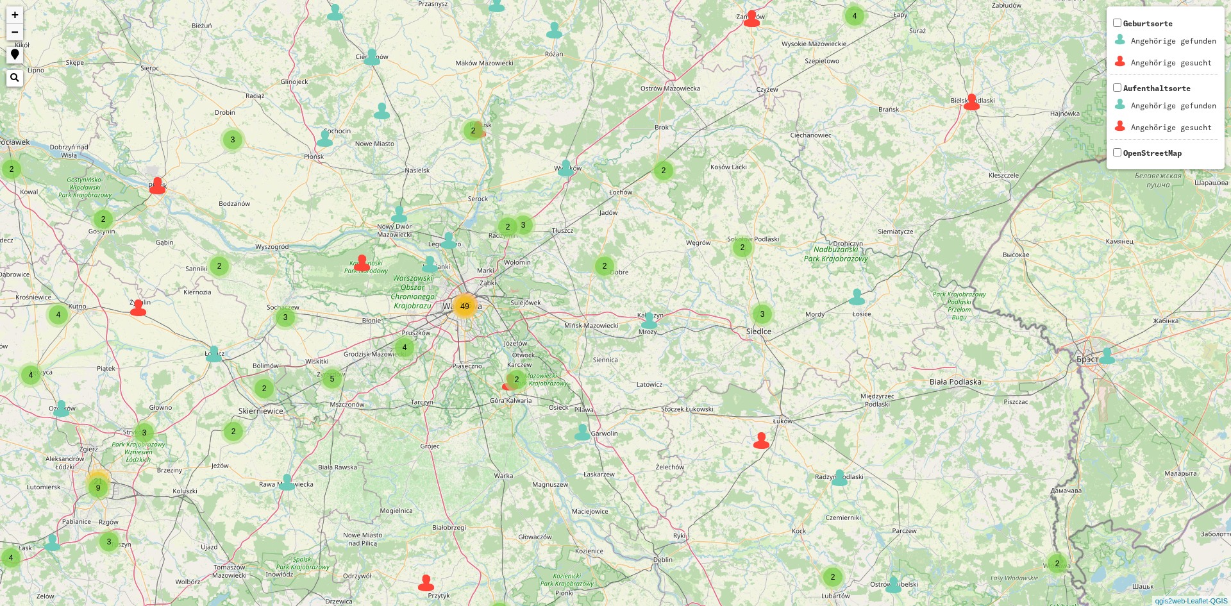
click at [464, 312] on div "49" at bounding box center [464, 306] width 19 height 19
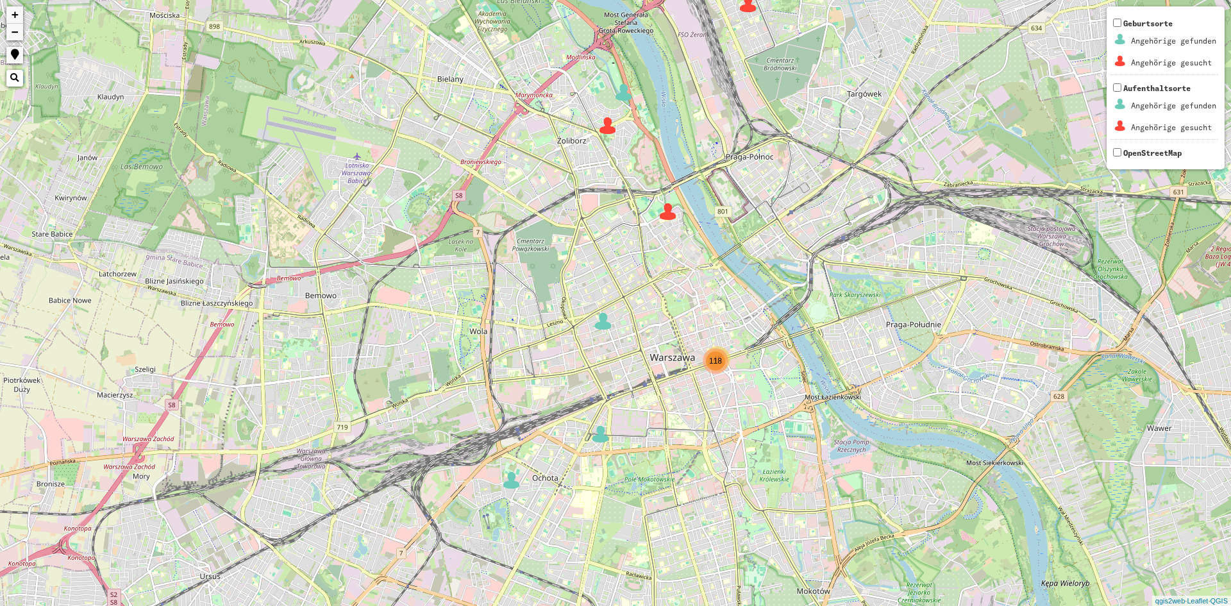
click at [595, 332] on div "45 118 + − Nothing found. Geburtsorte Angehörige gefunden Angehörige gesucht Au…" at bounding box center [615, 303] width 1231 height 606
click at [602, 328] on img at bounding box center [603, 321] width 19 height 19
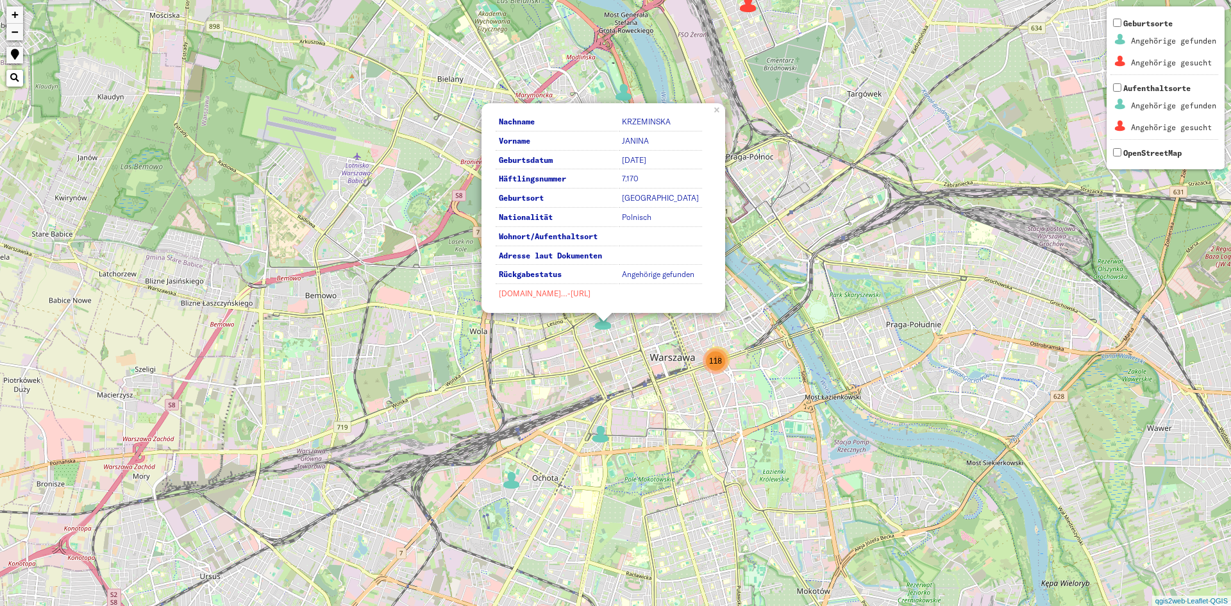
click at [570, 291] on link "[DOMAIN_NAME]…-[URL]" at bounding box center [545, 294] width 92 height 10
click at [599, 431] on img at bounding box center [600, 434] width 19 height 19
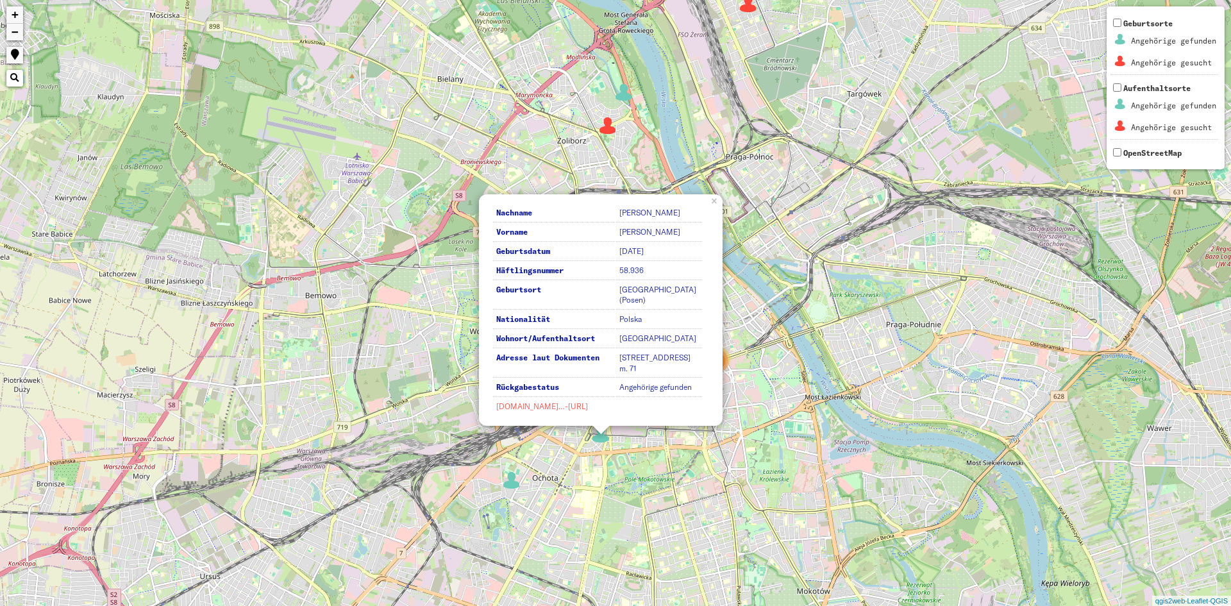
click at [568, 402] on link "[DOMAIN_NAME]…-[URL]" at bounding box center [542, 407] width 92 height 10
click at [506, 484] on img at bounding box center [511, 480] width 19 height 19
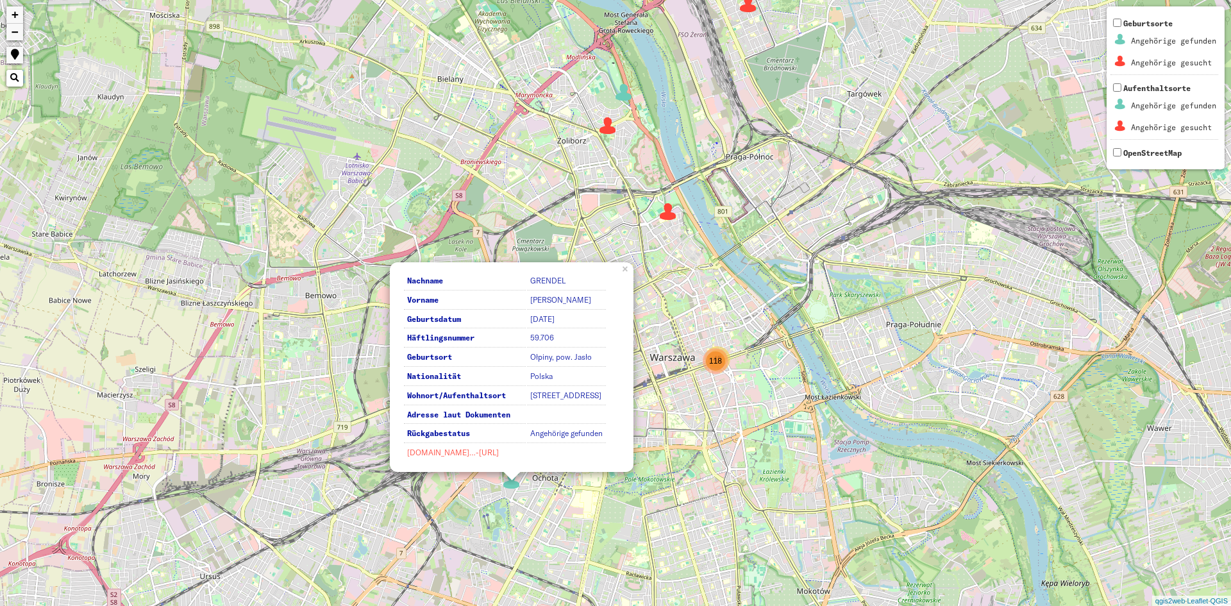
click at [497, 455] on link "[DOMAIN_NAME]…-[URL]" at bounding box center [453, 453] width 92 height 10
click at [514, 183] on div "45 118 Nachname [PERSON_NAME] Vorname [PERSON_NAME] Geburtsdatum [DATE] Häftlin…" at bounding box center [615, 303] width 1231 height 606
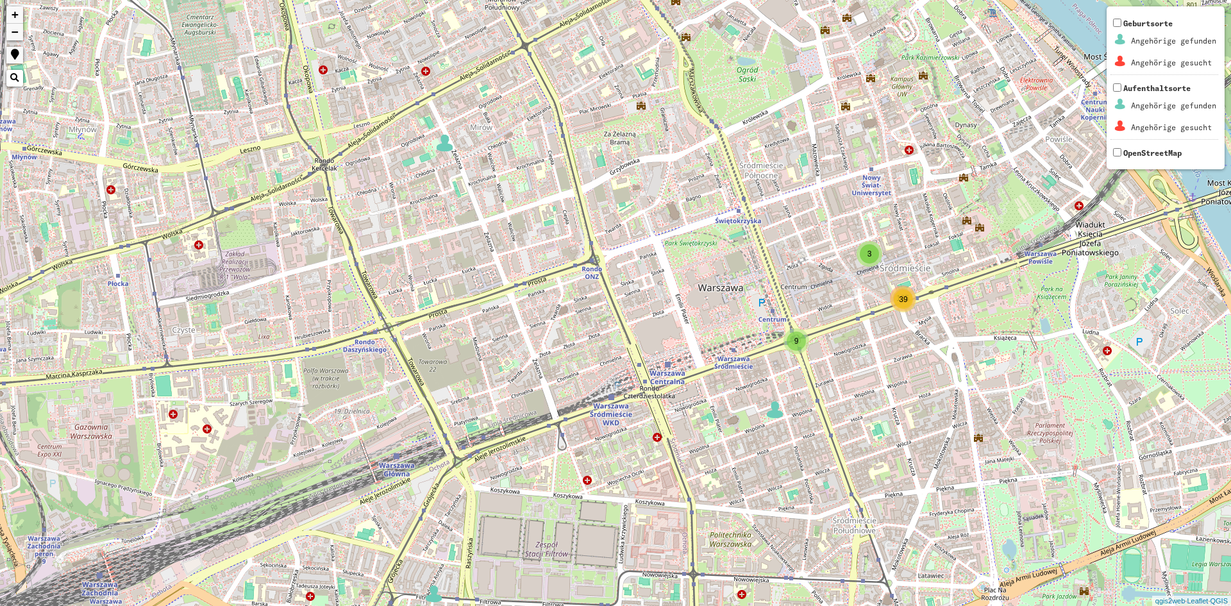
click at [905, 296] on span "39" at bounding box center [903, 299] width 8 height 9
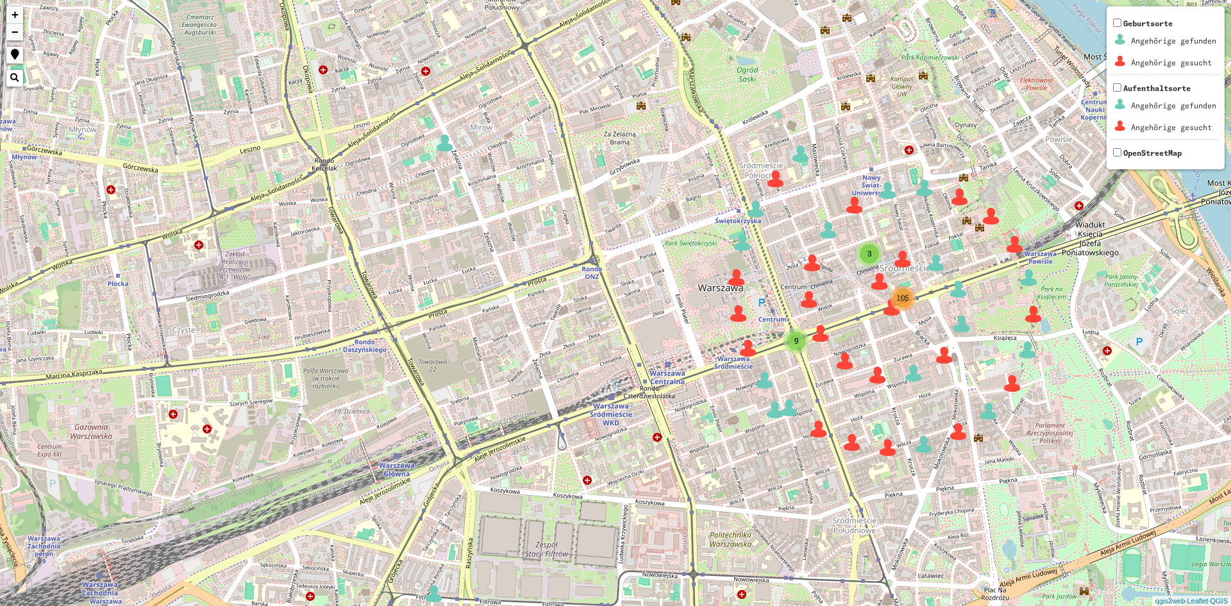
click at [905, 302] on span "39" at bounding box center [903, 299] width 8 height 9
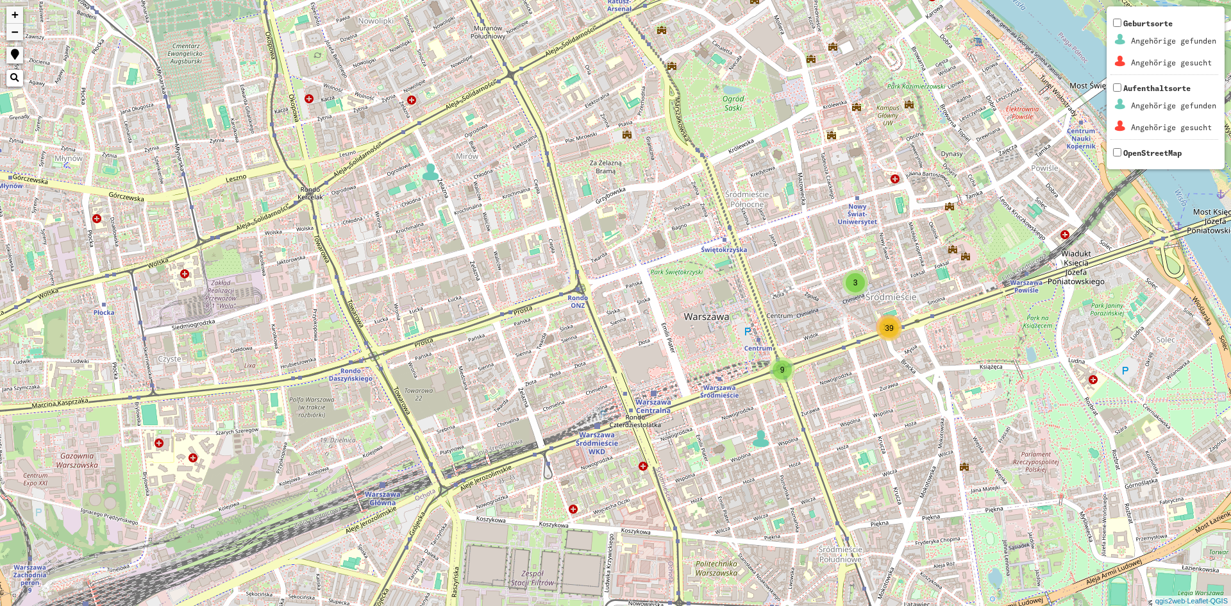
click at [894, 324] on div "39" at bounding box center [889, 328] width 19 height 19
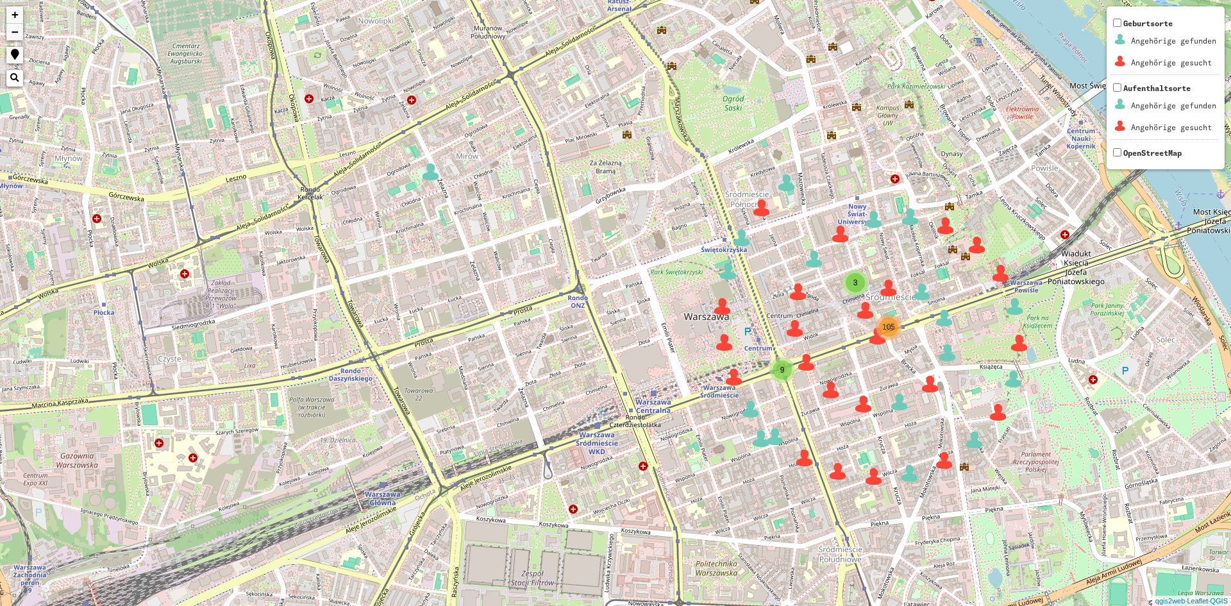
click at [882, 329] on div "39" at bounding box center [889, 328] width 19 height 19
click at [879, 332] on div "39" at bounding box center [890, 329] width 26 height 26
click at [873, 339] on img at bounding box center [877, 335] width 19 height 19
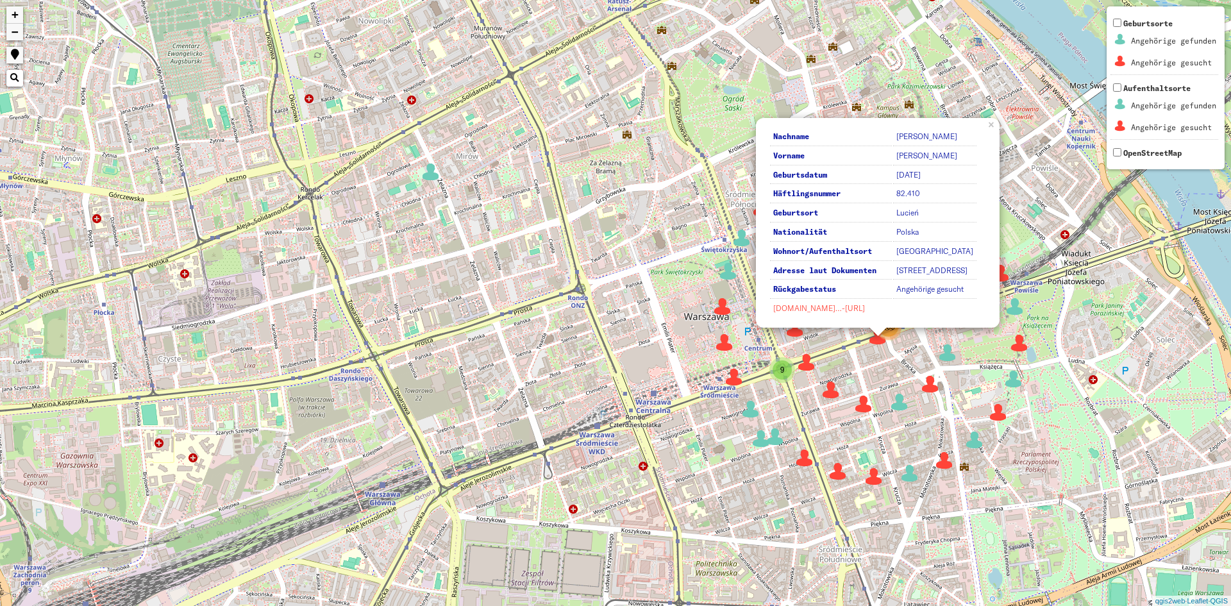
click at [845, 307] on link "[DOMAIN_NAME]…-[URL]" at bounding box center [820, 308] width 92 height 10
click at [924, 395] on div "6 39 9 3 105 Nachname [PERSON_NAME] Vorname [PERSON_NAME] Geburtsdatum [DATE] H…" at bounding box center [615, 303] width 1231 height 606
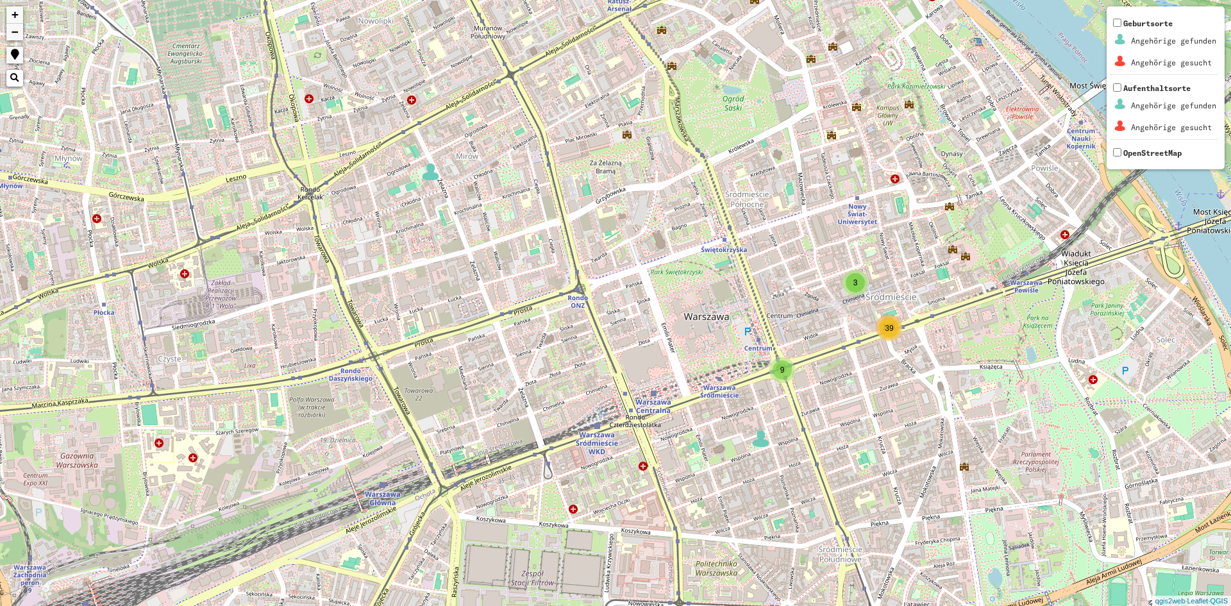
drag, startPoint x: 896, startPoint y: 333, endPoint x: 790, endPoint y: 291, distance: 114.3
click at [891, 328] on div "39" at bounding box center [889, 328] width 19 height 19
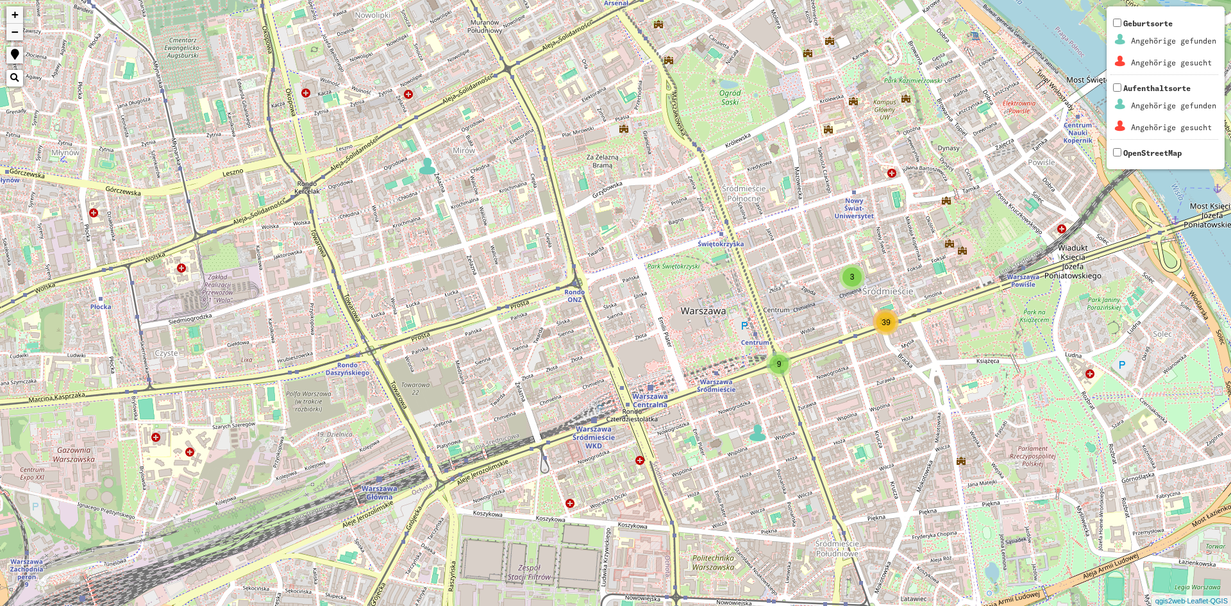
click at [884, 323] on span "39" at bounding box center [886, 322] width 8 height 9
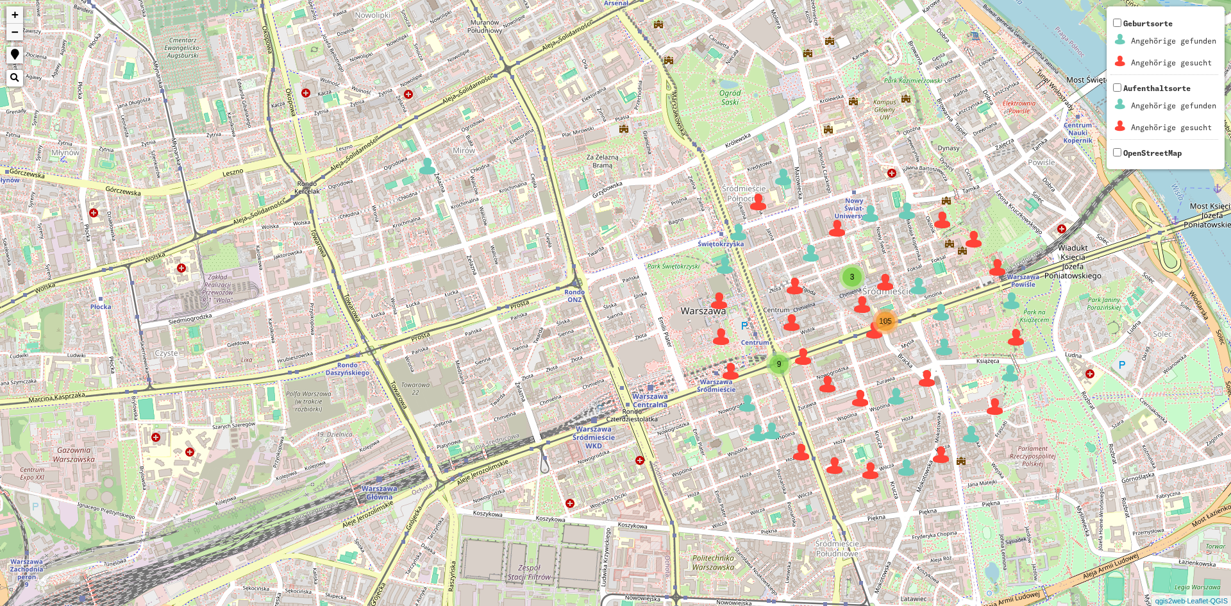
click at [717, 302] on img at bounding box center [719, 300] width 19 height 19
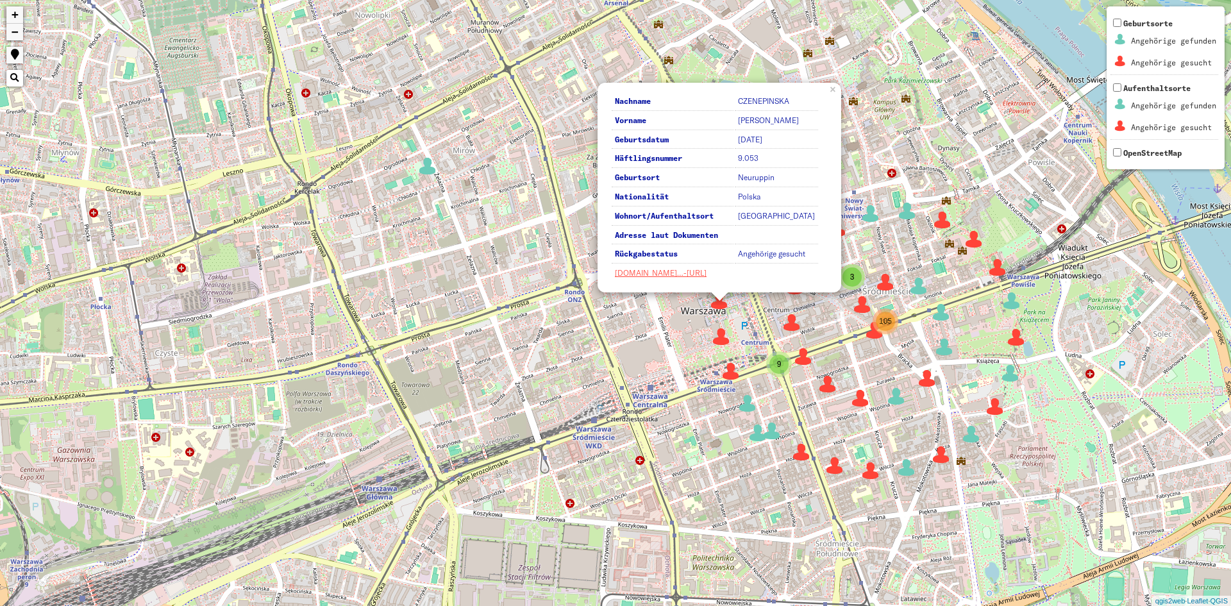
click at [674, 262] on th "Rückgabestatus" at bounding box center [673, 255] width 122 height 18
click at [685, 267] on td "[DOMAIN_NAME]…-[URL]" at bounding box center [715, 273] width 207 height 17
click at [681, 272] on link "[DOMAIN_NAME]…-[URL]" at bounding box center [661, 273] width 92 height 10
click at [718, 333] on img at bounding box center [721, 336] width 19 height 19
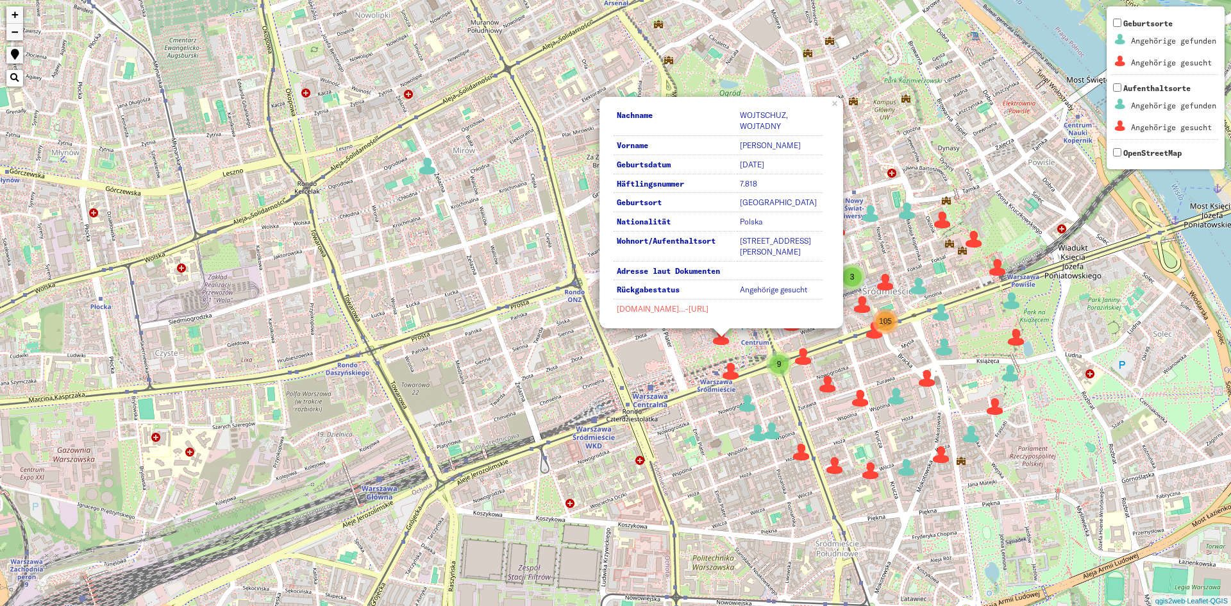
click at [684, 308] on link "[DOMAIN_NAME]…-[URL]" at bounding box center [663, 309] width 92 height 10
click at [741, 359] on div "6 39 9 3 105 Nachname [PERSON_NAME], WOJTADNY Vorname [PERSON_NAME], [PERSON_NA…" at bounding box center [615, 303] width 1231 height 606
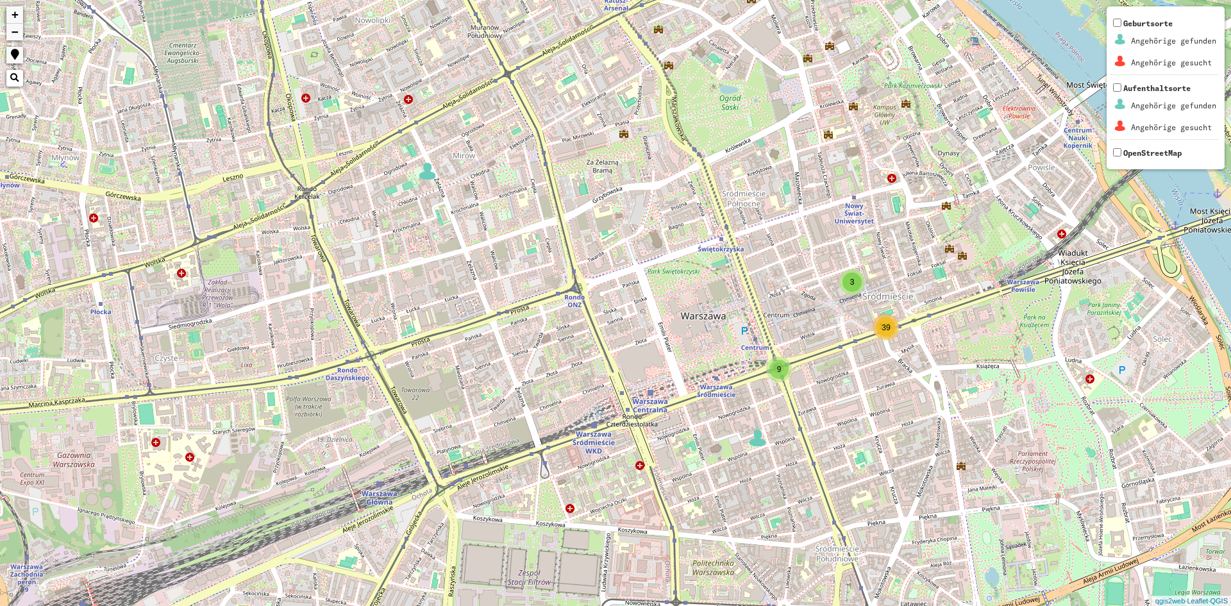
click at [878, 332] on div "39" at bounding box center [886, 327] width 19 height 19
click at [883, 330] on span "39" at bounding box center [886, 329] width 8 height 9
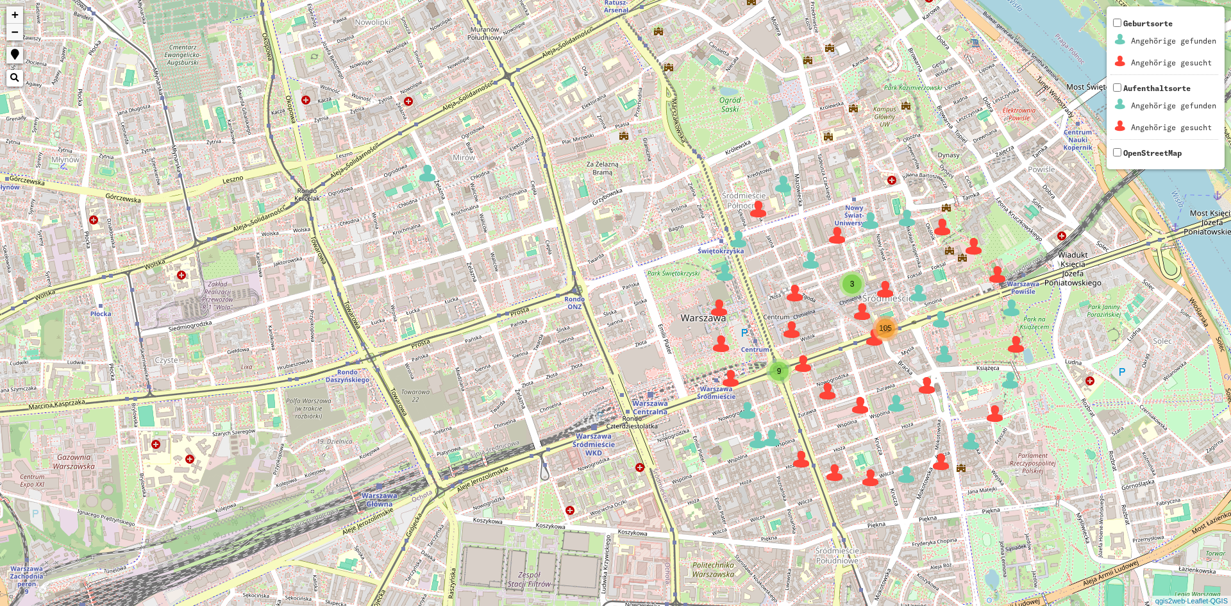
click at [731, 384] on img at bounding box center [731, 378] width 19 height 19
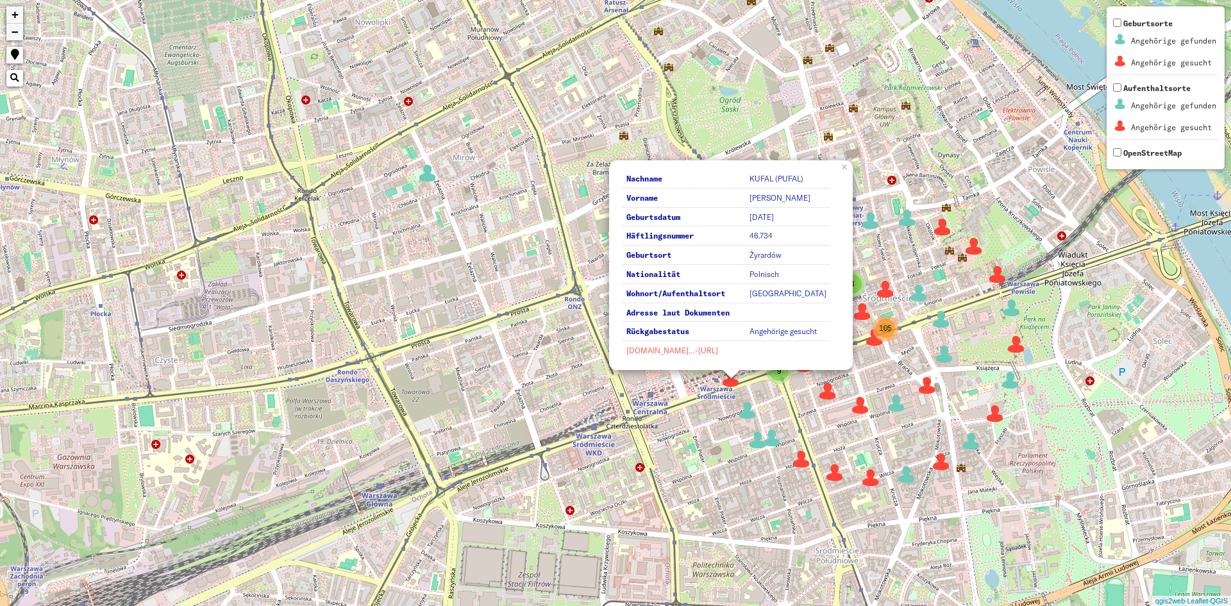
click at [693, 353] on link "[DOMAIN_NAME]…-[URL]" at bounding box center [673, 351] width 92 height 10
click at [865, 478] on img at bounding box center [870, 477] width 19 height 19
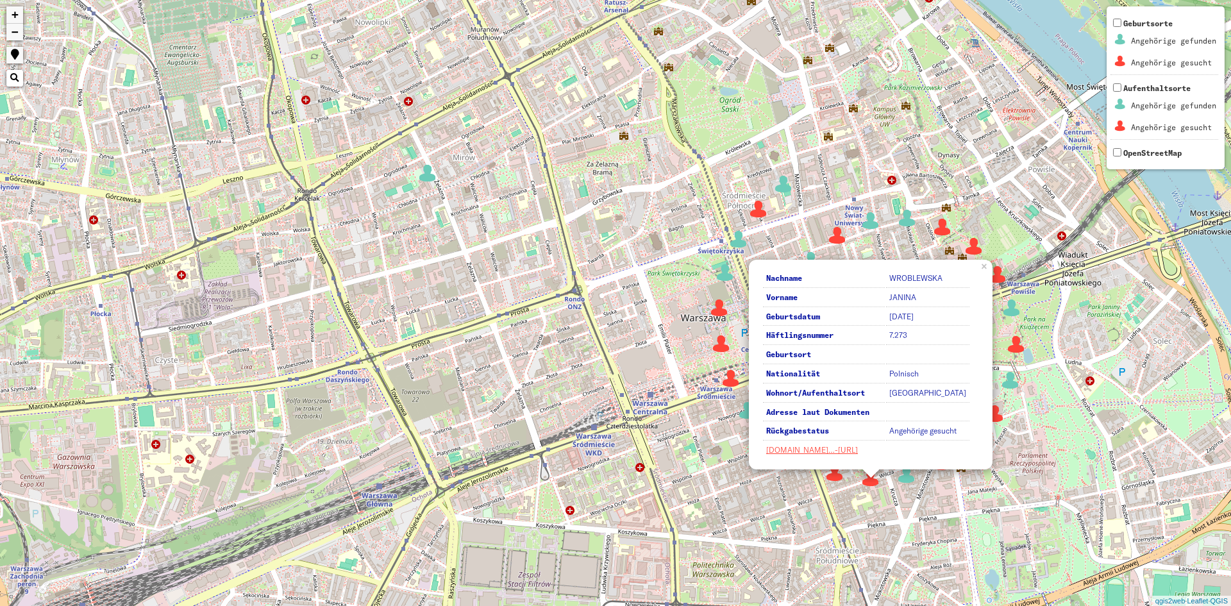
drag, startPoint x: 1066, startPoint y: 402, endPoint x: 1040, endPoint y: 450, distance: 54.8
click at [1056, 419] on div "6 39 9 3 105 Nachname [PERSON_NAME] Vorname [PERSON_NAME] Geburtsdatum [DATE] H…" at bounding box center [615, 303] width 1231 height 606
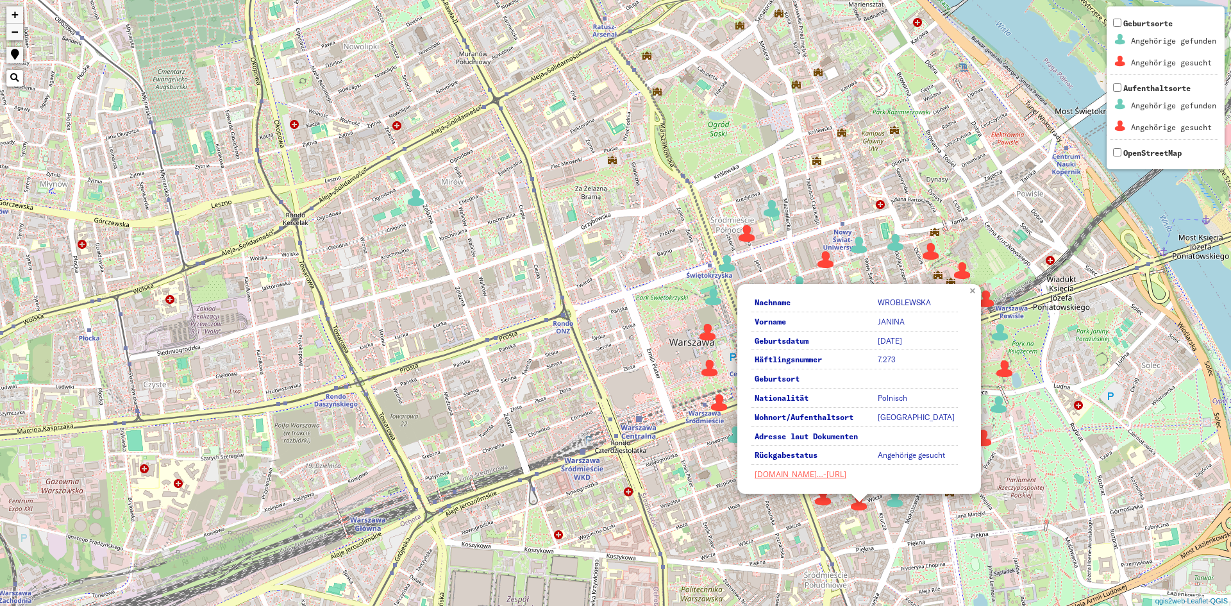
click at [970, 291] on link "×" at bounding box center [974, 290] width 14 height 12
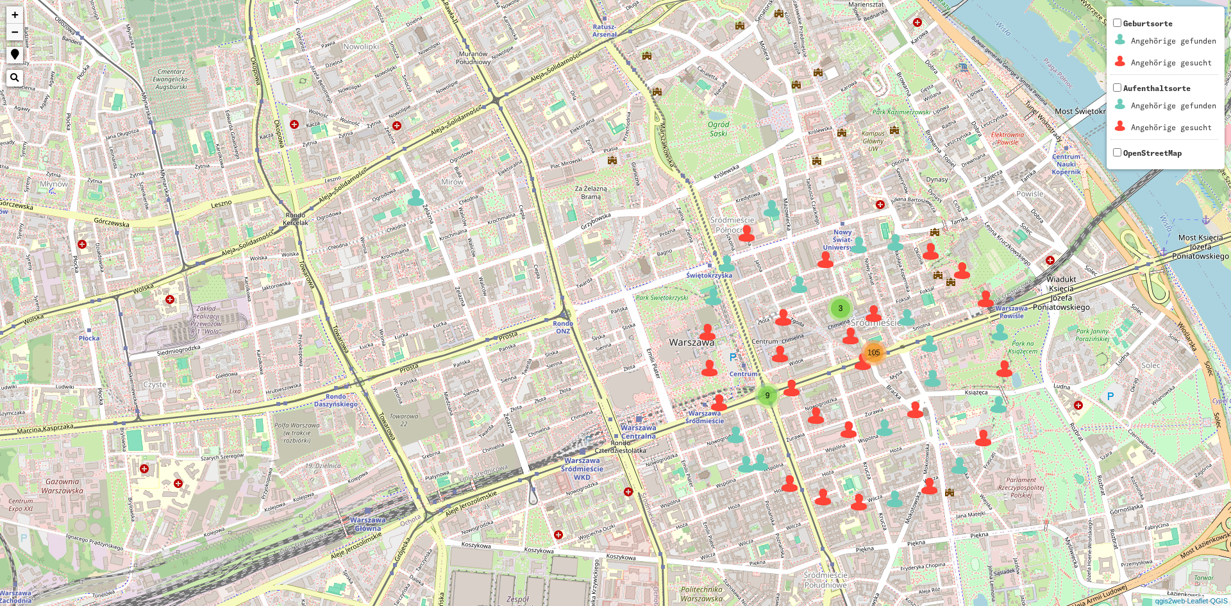
click at [977, 271] on div "6 39 9 3 105 + − Nothing found. Geburtsorte Angehörige gefunden Angehörige gesu…" at bounding box center [615, 303] width 1231 height 606
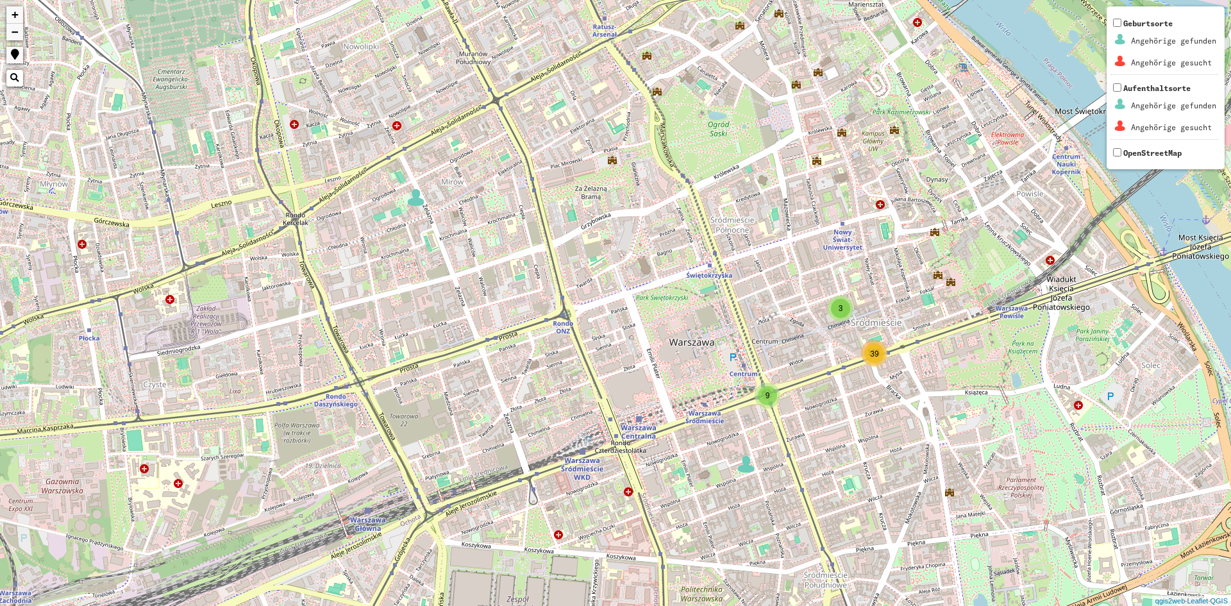
click at [881, 353] on div "39" at bounding box center [874, 353] width 19 height 19
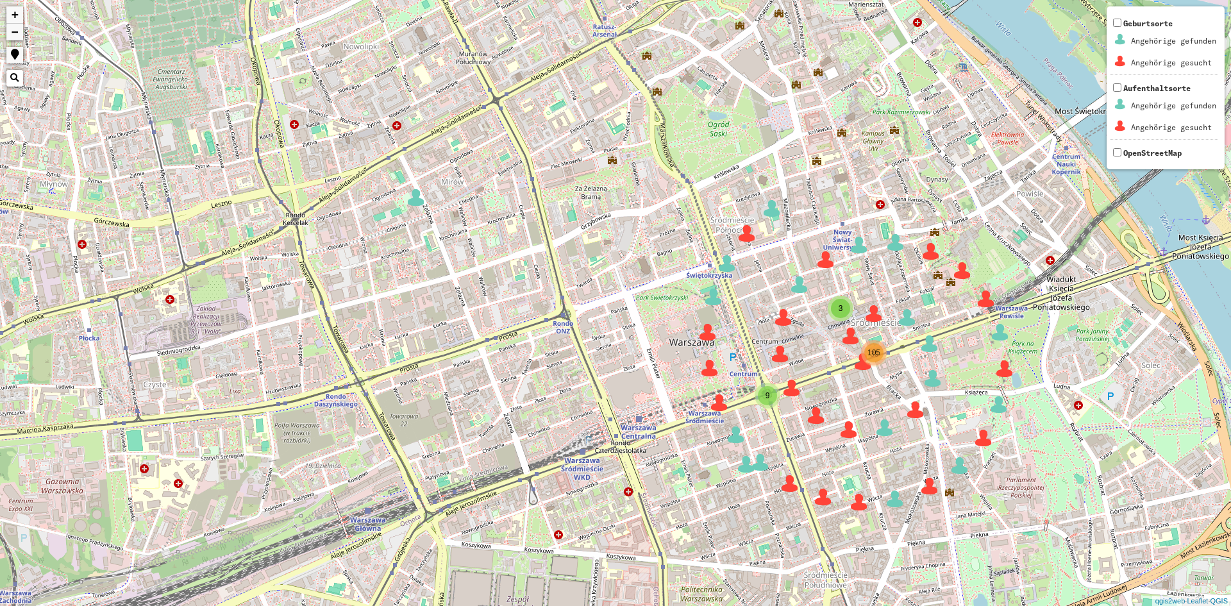
click at [959, 271] on img at bounding box center [962, 270] width 19 height 19
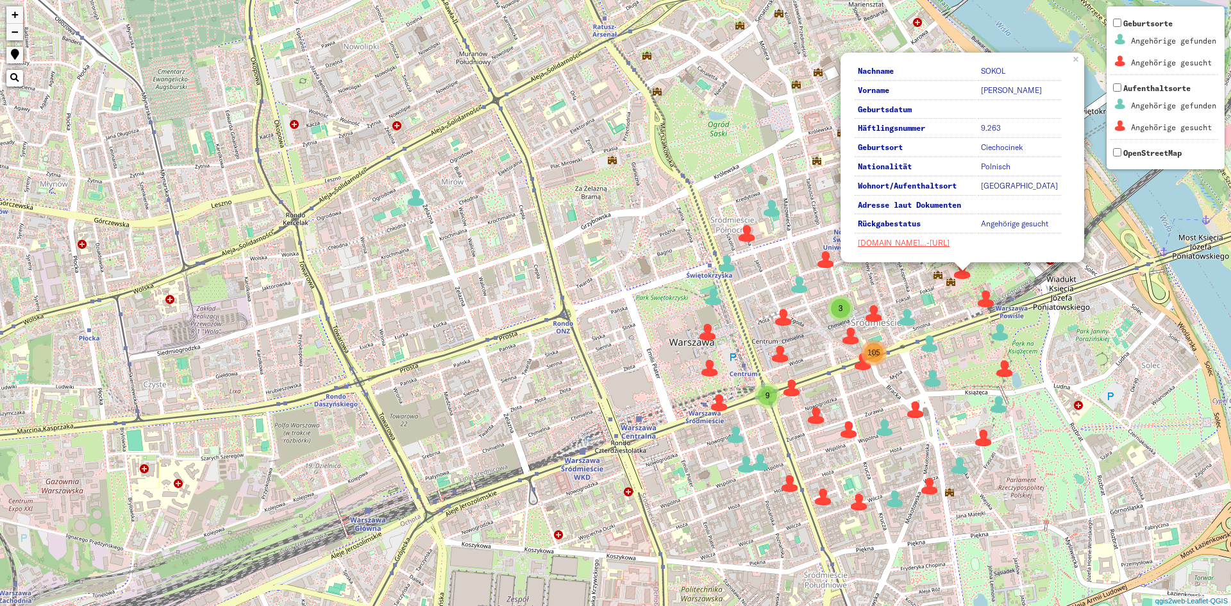
click at [924, 252] on table "Nachname [PERSON_NAME] Vorname [PERSON_NAME] Geburtsdatum Häftlingsnummer 9.263…" at bounding box center [958, 158] width 209 height 192
click at [924, 251] on td "[DOMAIN_NAME]…-[URL]" at bounding box center [958, 243] width 207 height 17
click at [924, 239] on link "[DOMAIN_NAME]…-[URL]" at bounding box center [904, 243] width 92 height 10
click at [895, 504] on img at bounding box center [895, 498] width 19 height 19
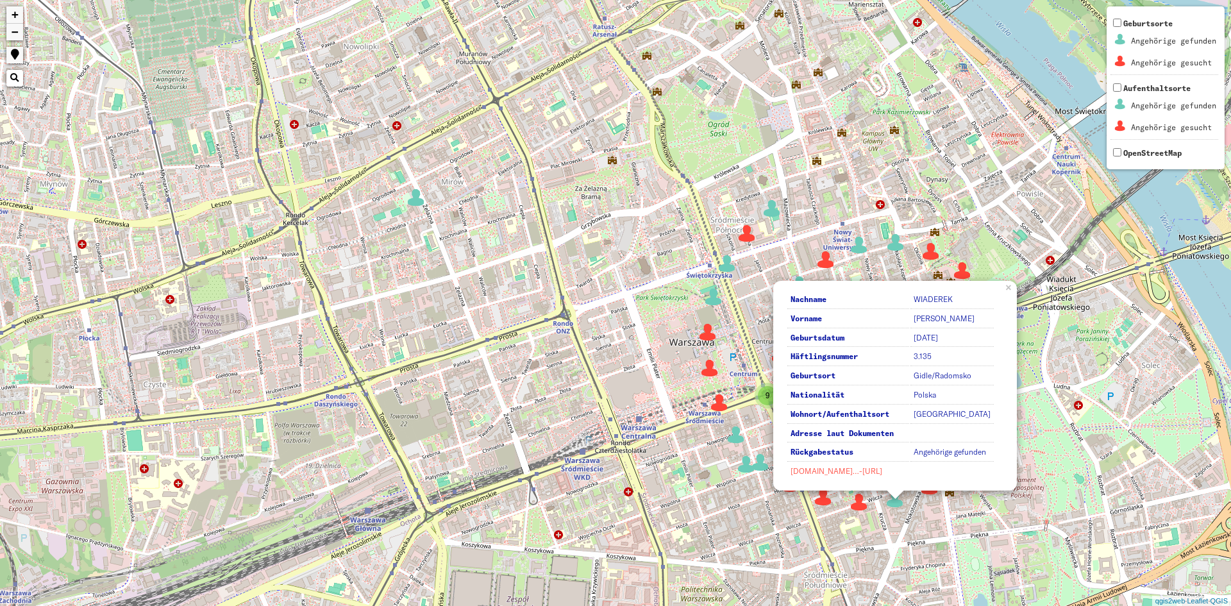
click at [868, 469] on link "[DOMAIN_NAME]…-[URL]" at bounding box center [837, 471] width 92 height 10
